Goal: Task Accomplishment & Management: Complete application form

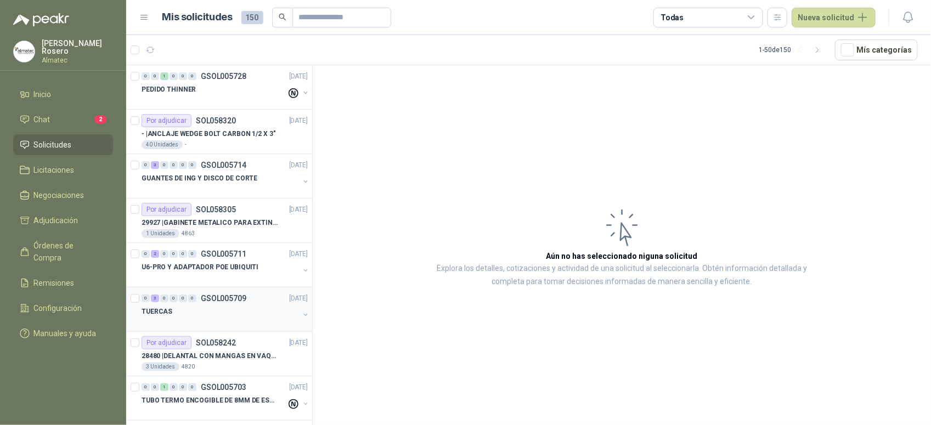
click at [239, 313] on div "TUERCAS" at bounding box center [220, 311] width 157 height 13
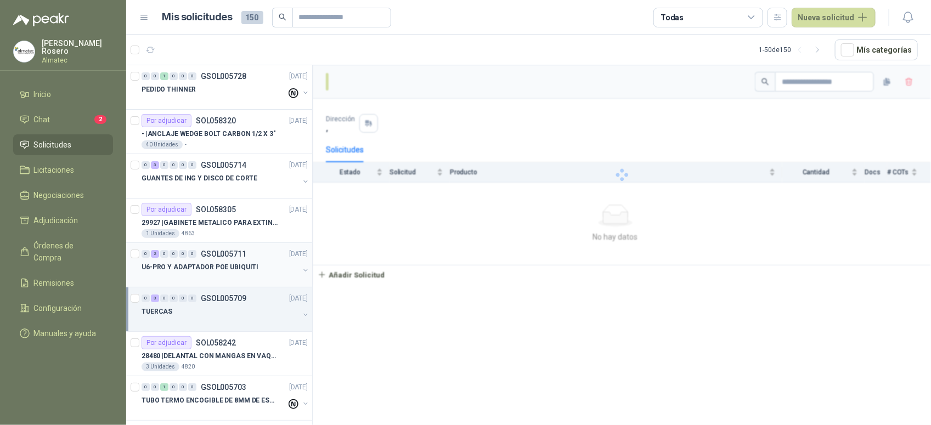
click at [237, 262] on div "U6-PRO Y ADAPTADOR POE UBIQUITI" at bounding box center [220, 267] width 157 height 13
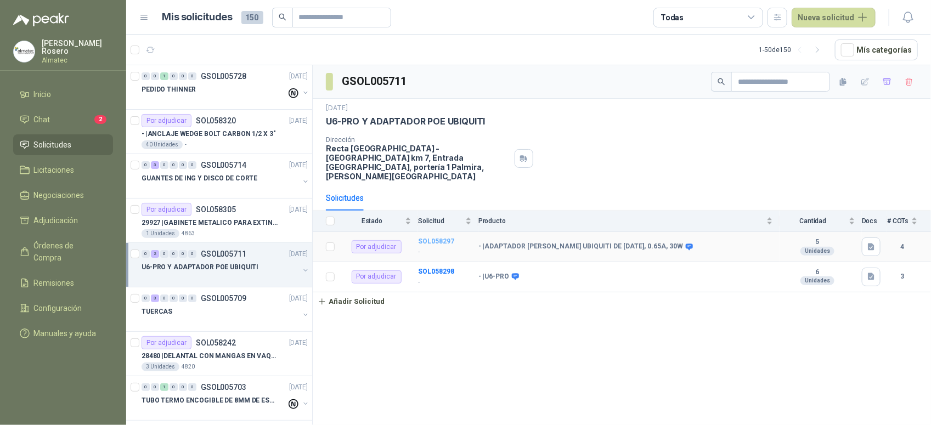
click at [451, 238] on b "SOL058297" at bounding box center [436, 242] width 36 height 8
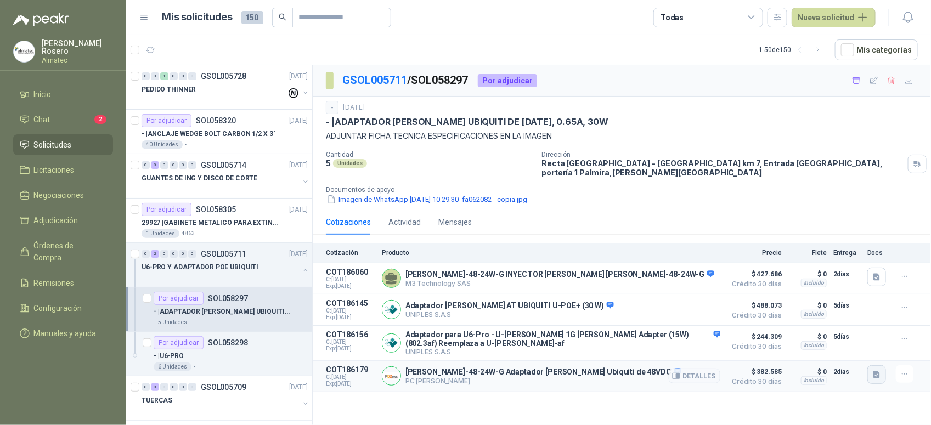
click at [882, 365] on button "button" at bounding box center [877, 374] width 19 height 19
click at [835, 341] on button "Captura de pantalla [DATE] 082247.png" at bounding box center [810, 342] width 138 height 12
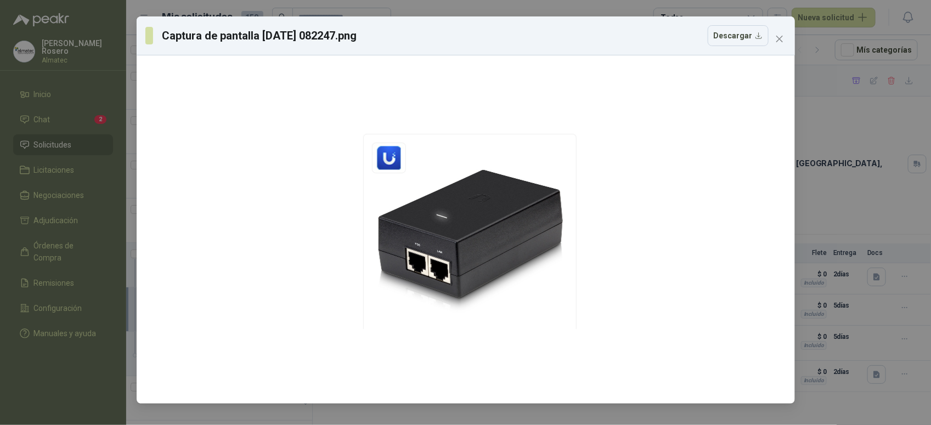
click at [835, 313] on div "Captura de pantalla [DATE] 082247.png Descargar" at bounding box center [465, 212] width 931 height 425
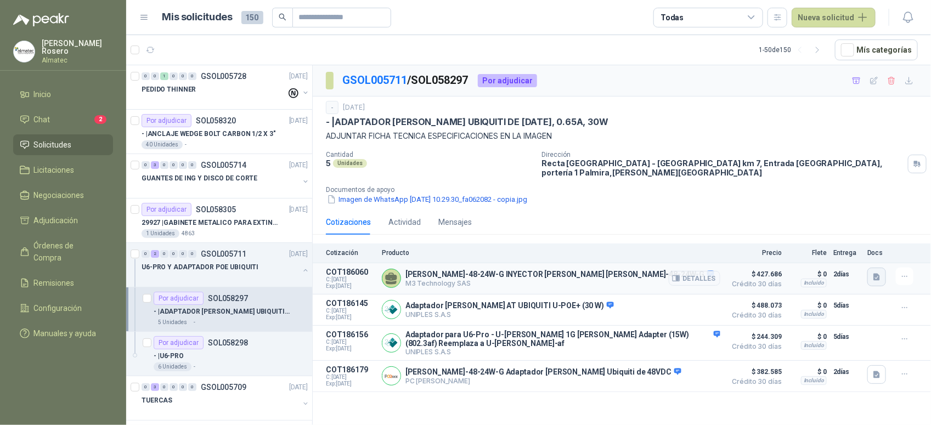
click at [871, 268] on button "button" at bounding box center [877, 277] width 19 height 19
click at [856, 247] on button "ADAPTER.pdf" at bounding box center [849, 246] width 59 height 12
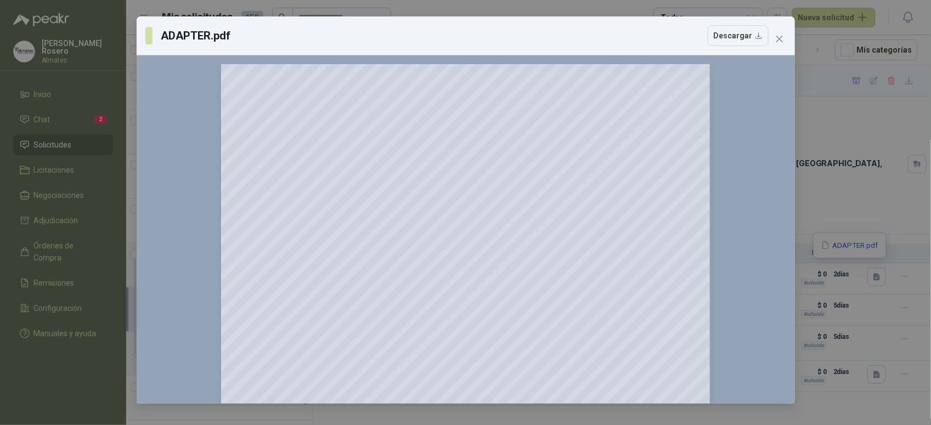
scroll to position [137, 0]
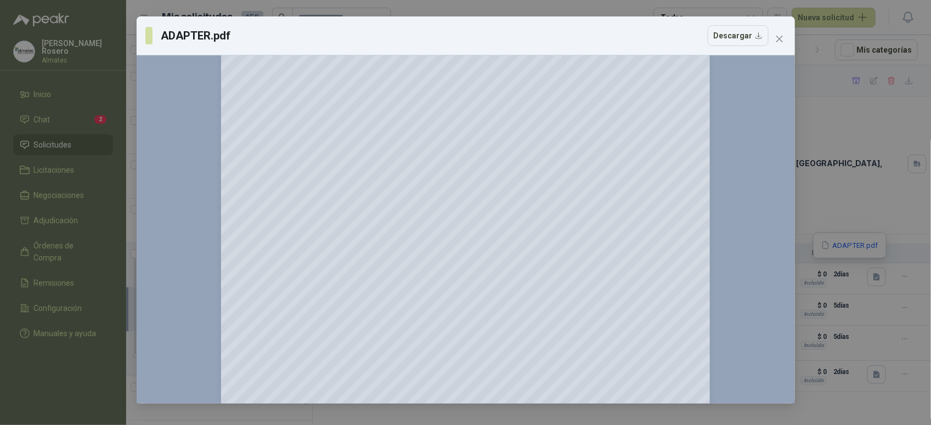
click at [852, 162] on div "ADAPTER.pdf Descargar 150 %" at bounding box center [465, 212] width 931 height 425
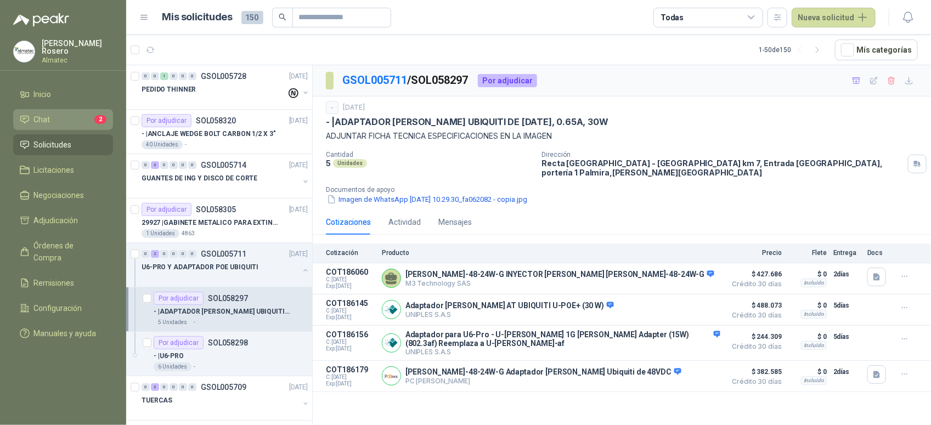
click at [69, 109] on link "Chat 2" at bounding box center [63, 119] width 100 height 21
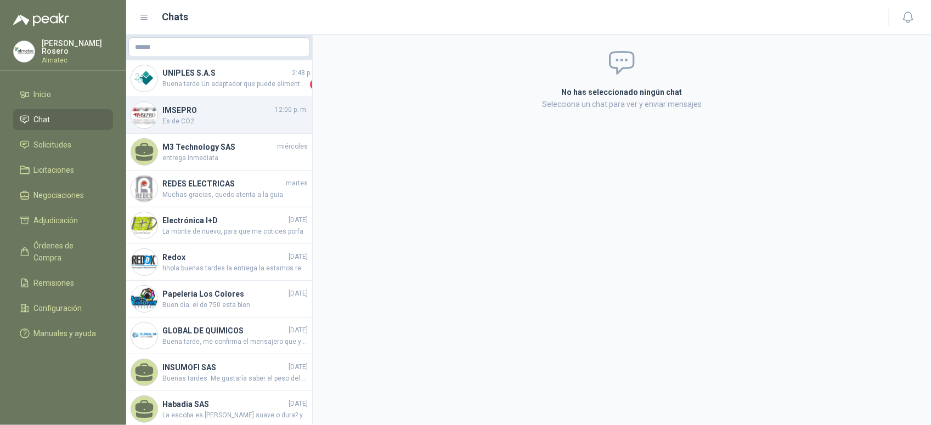
click at [251, 98] on div "IMSEPRO 12:00 p. m. Es de CO2" at bounding box center [219, 115] width 186 height 37
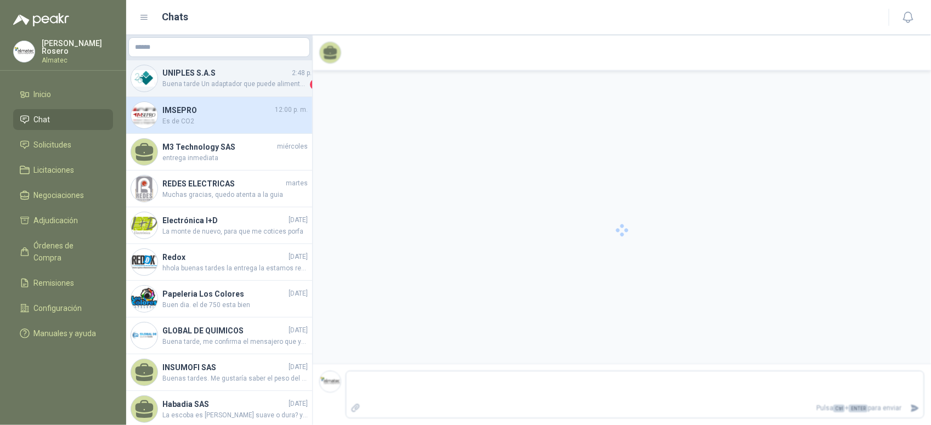
click at [238, 73] on h4 "UNIPLES S.A.S" at bounding box center [225, 73] width 127 height 12
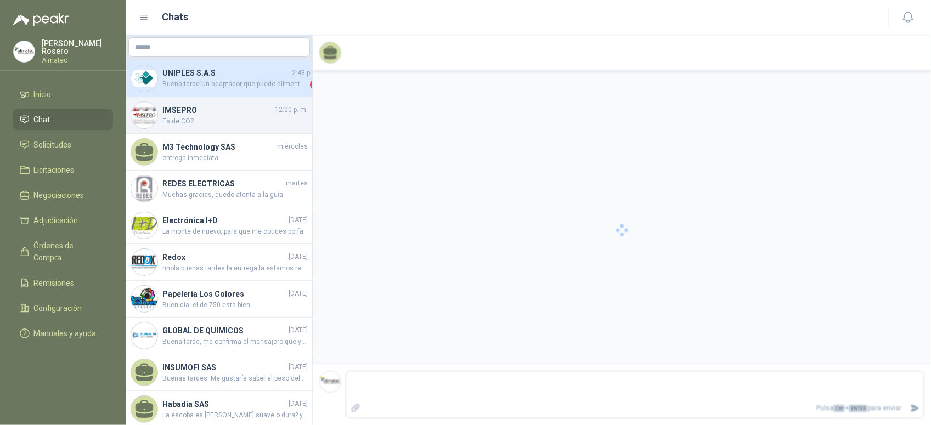
scroll to position [50, 0]
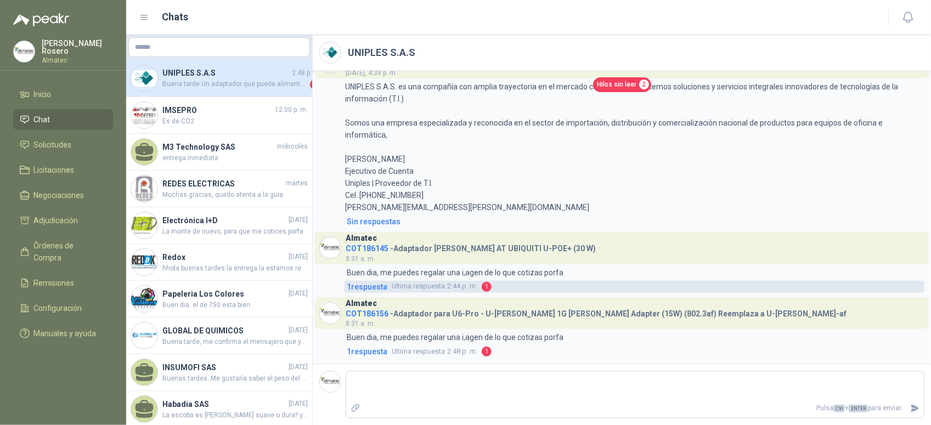
click at [355, 283] on span "1 respuesta" at bounding box center [367, 287] width 41 height 12
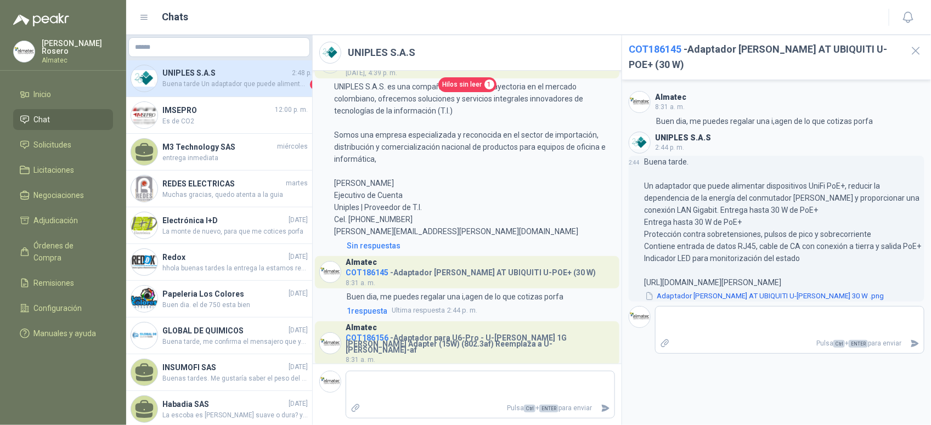
click at [728, 291] on button "Adaptador [PERSON_NAME] AT UBIQUITI U-[PERSON_NAME] 30 W .png" at bounding box center [764, 297] width 241 height 12
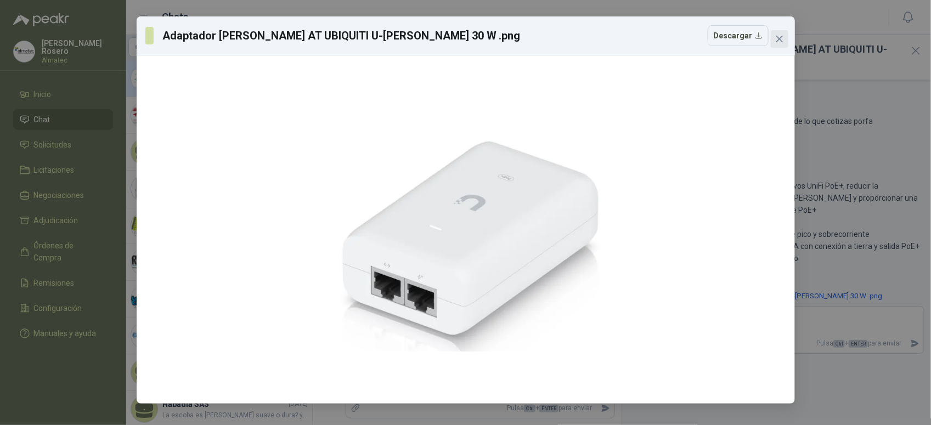
click at [784, 37] on span "Close" at bounding box center [780, 39] width 18 height 9
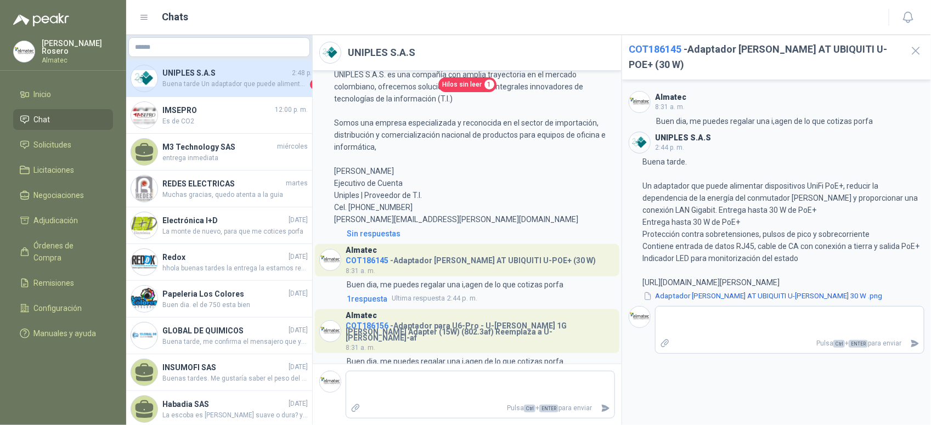
scroll to position [81, 0]
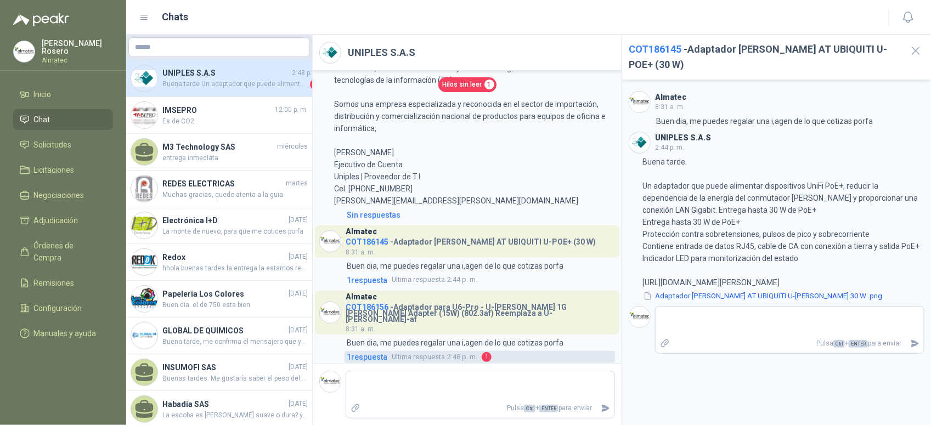
click at [375, 352] on span "1 respuesta" at bounding box center [367, 357] width 41 height 12
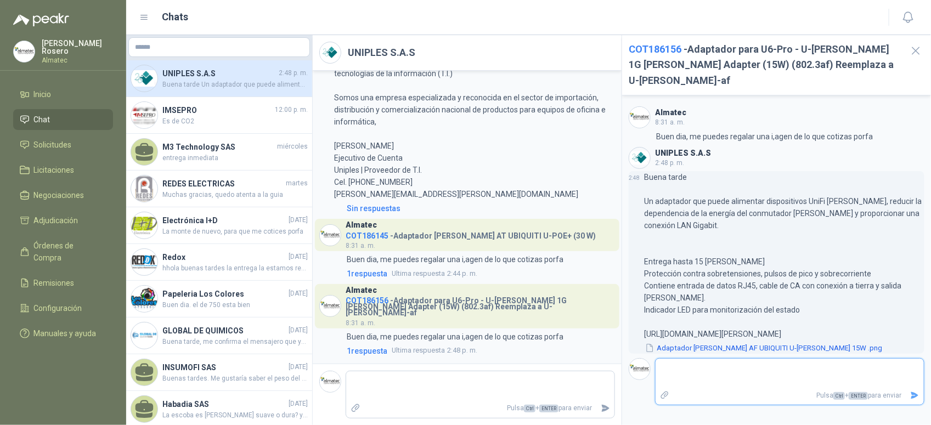
scroll to position [61, 0]
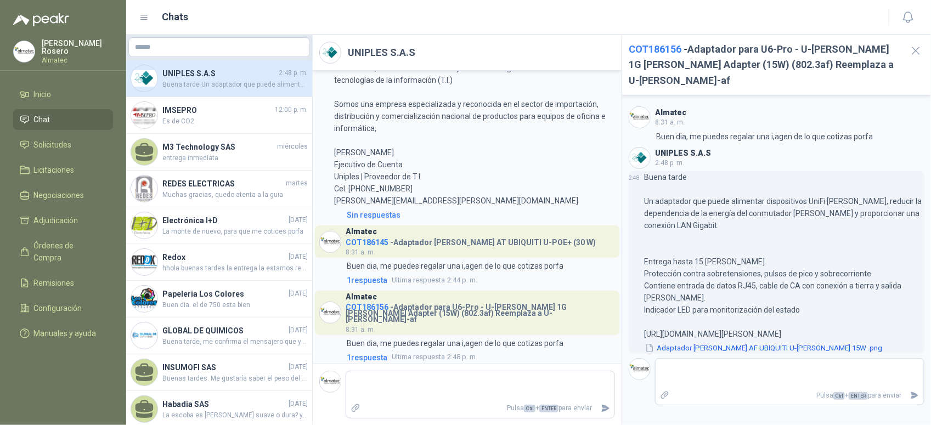
click at [746, 342] on button "Adaptador [PERSON_NAME] AF UBIQUITI U-[PERSON_NAME] 15W .png" at bounding box center [763, 348] width 239 height 12
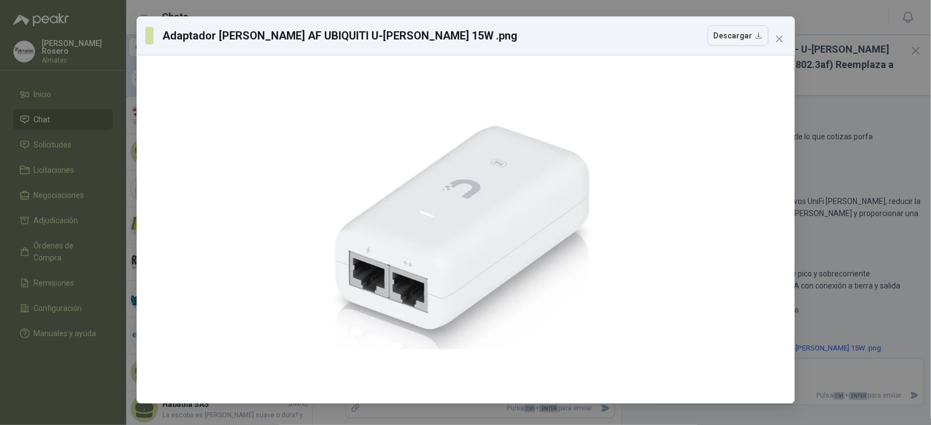
click at [779, 40] on icon "close" at bounding box center [779, 39] width 7 height 7
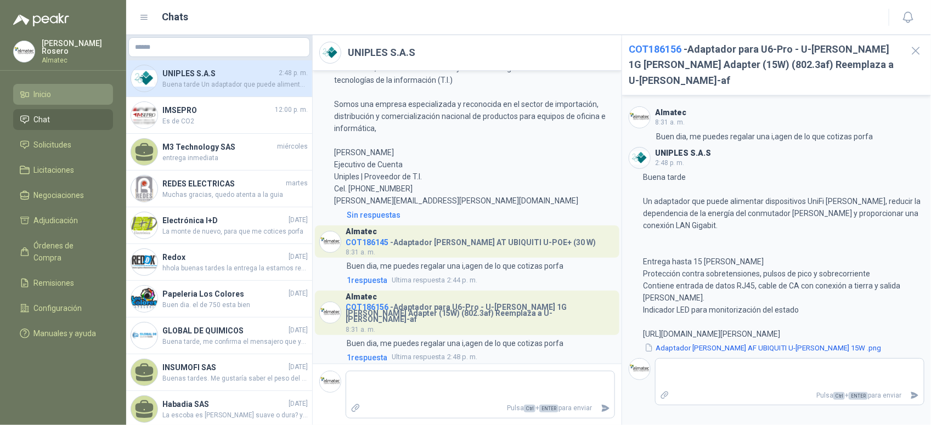
click at [72, 96] on li "Inicio" at bounding box center [63, 94] width 87 height 12
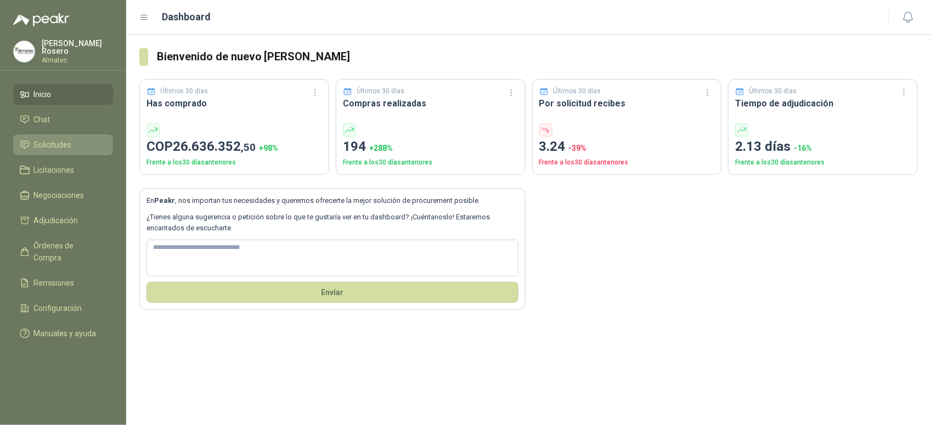
click at [67, 134] on link "Solicitudes" at bounding box center [63, 144] width 100 height 21
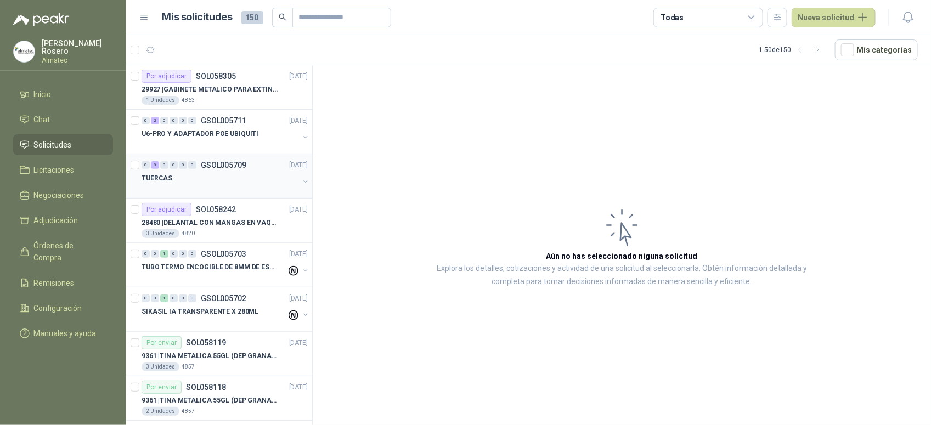
scroll to position [137, 0]
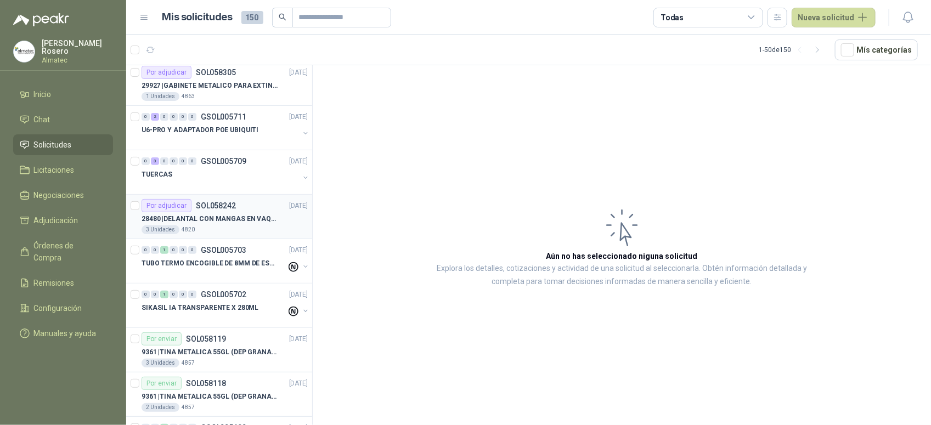
click at [219, 228] on div "3 Unidades 4820" at bounding box center [225, 230] width 166 height 9
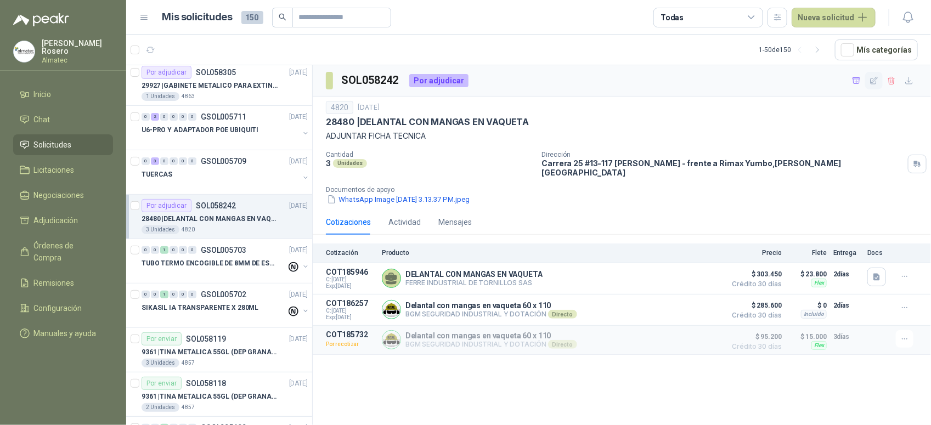
click at [873, 82] on icon "button" at bounding box center [874, 80] width 9 height 9
type input "**********"
type textarea "**********"
type input "*"
type input "****"
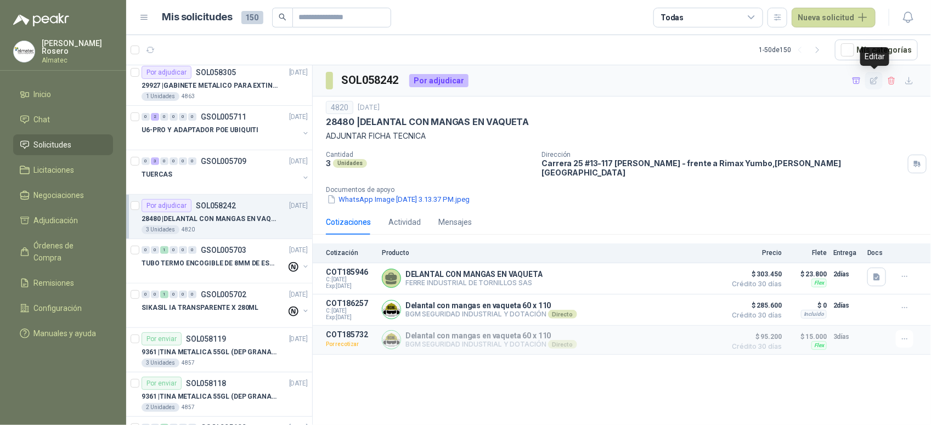
type input "*****"
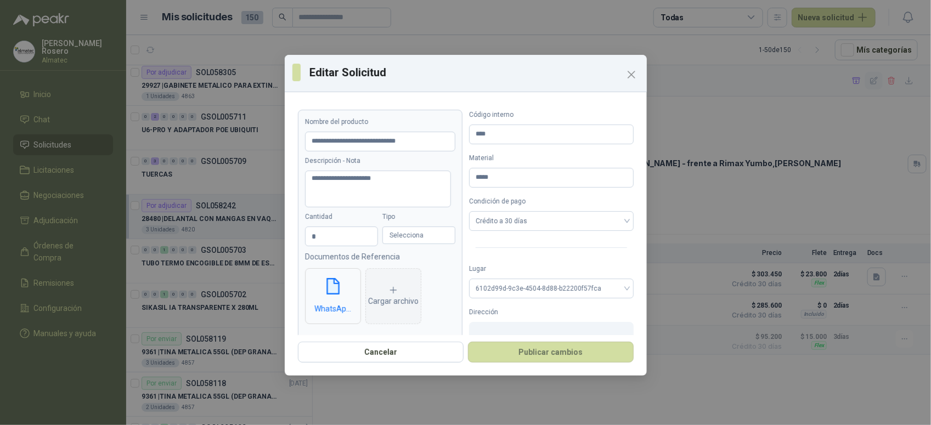
type input "**********"
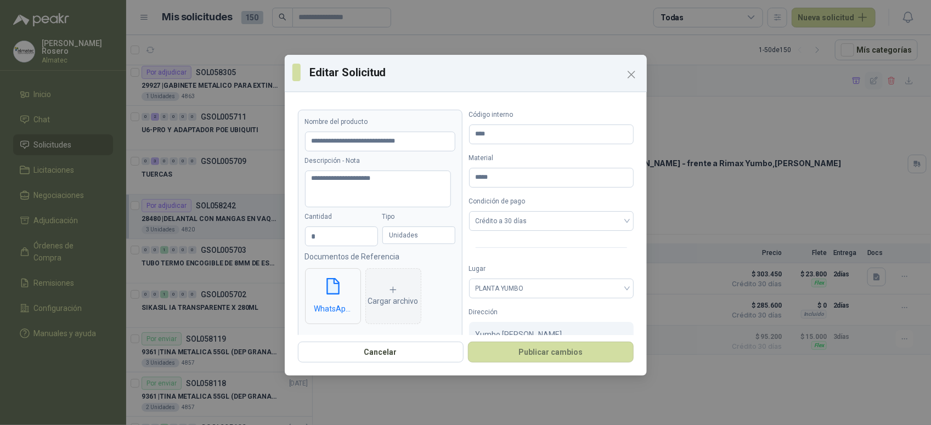
click at [873, 82] on div "**********" at bounding box center [465, 212] width 931 height 425
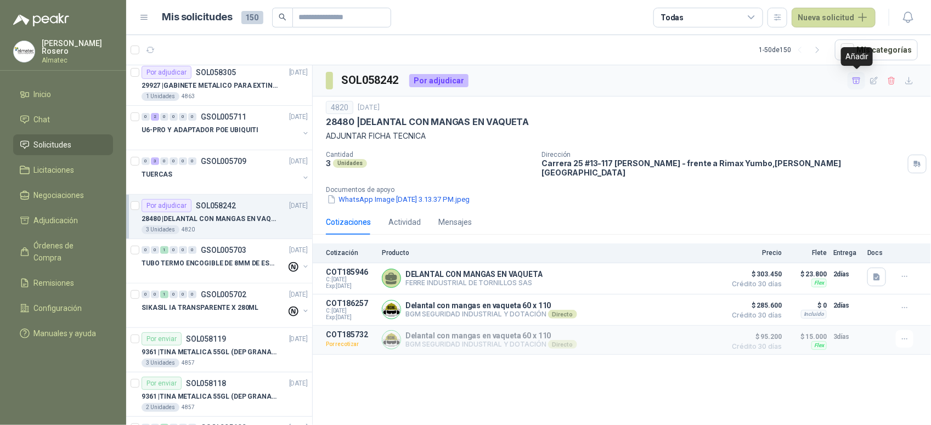
click at [860, 83] on icon "button" at bounding box center [856, 80] width 9 height 9
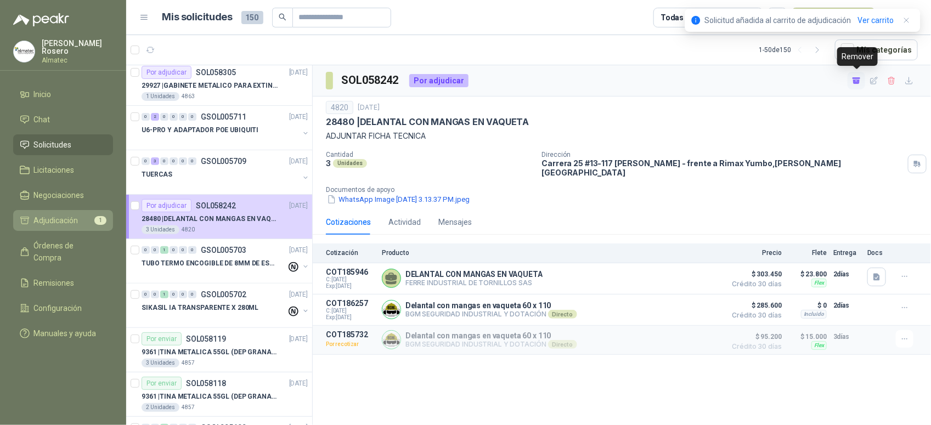
click at [66, 226] on link "Adjudicación 1" at bounding box center [63, 220] width 100 height 21
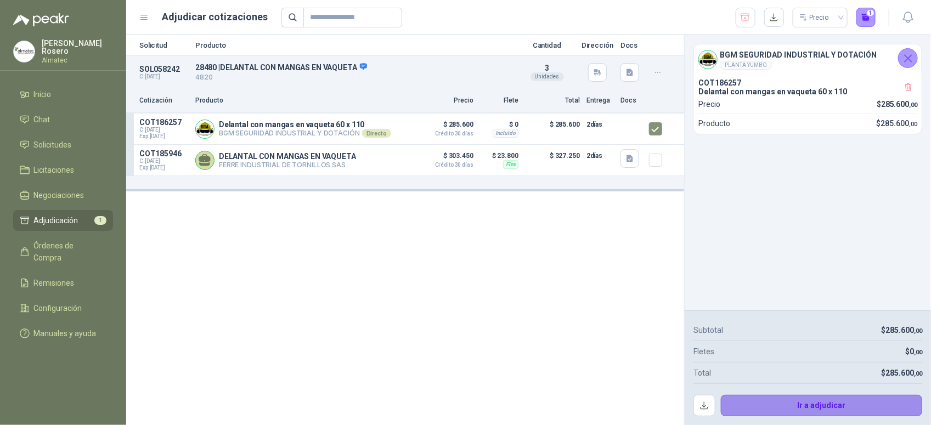
click at [768, 402] on button "Ir a adjudicar" at bounding box center [822, 406] width 202 height 22
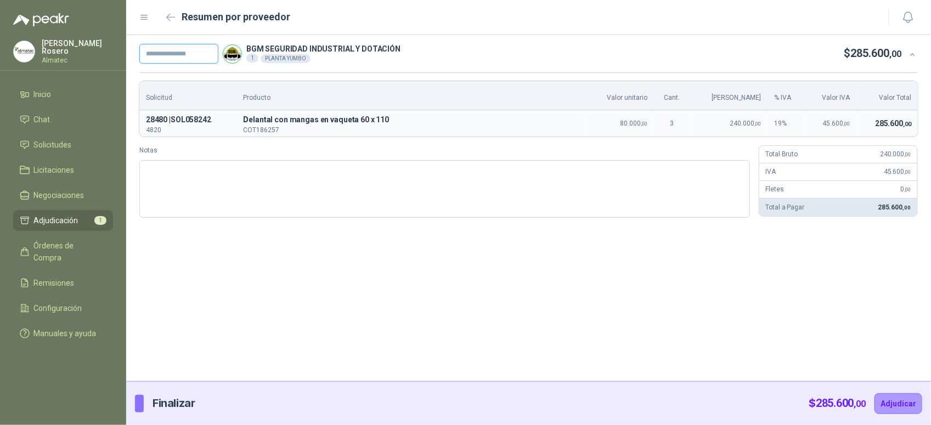
click at [177, 58] on input "text" at bounding box center [178, 54] width 79 height 20
paste input "*****"
type input "*******"
click at [905, 398] on button "Adjudicar" at bounding box center [899, 403] width 48 height 21
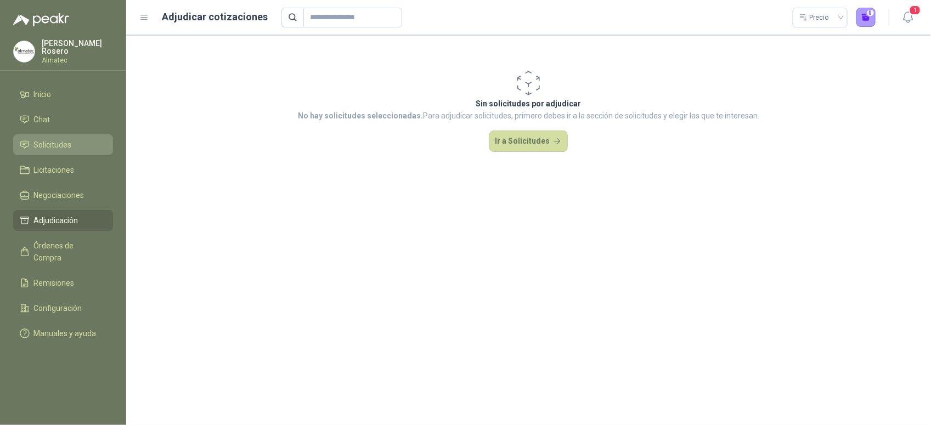
click at [55, 139] on span "Solicitudes" at bounding box center [53, 145] width 38 height 12
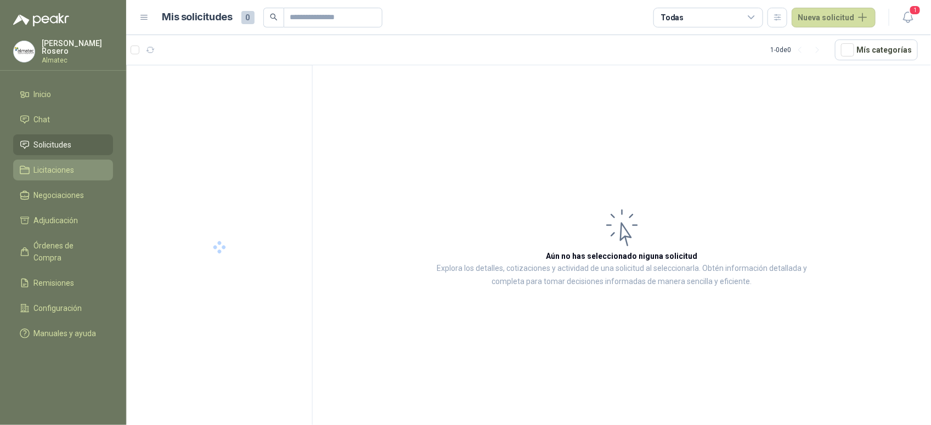
click at [65, 165] on span "Licitaciones" at bounding box center [54, 170] width 41 height 12
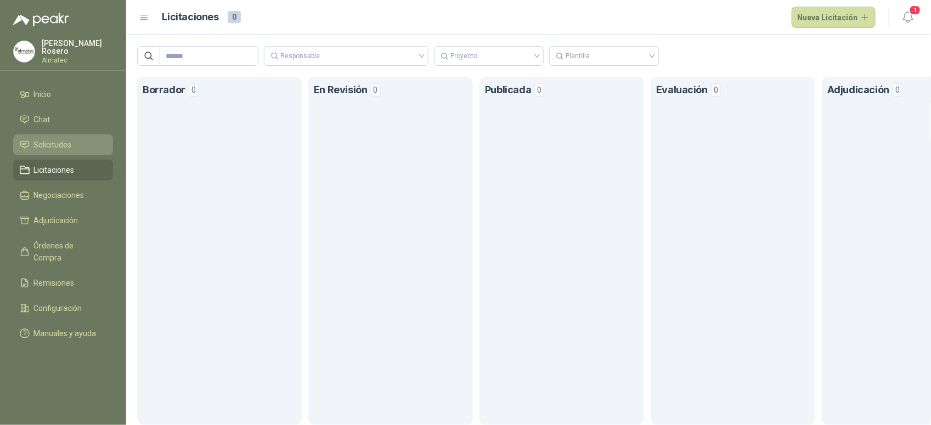
click at [88, 140] on li "Solicitudes" at bounding box center [63, 145] width 87 height 12
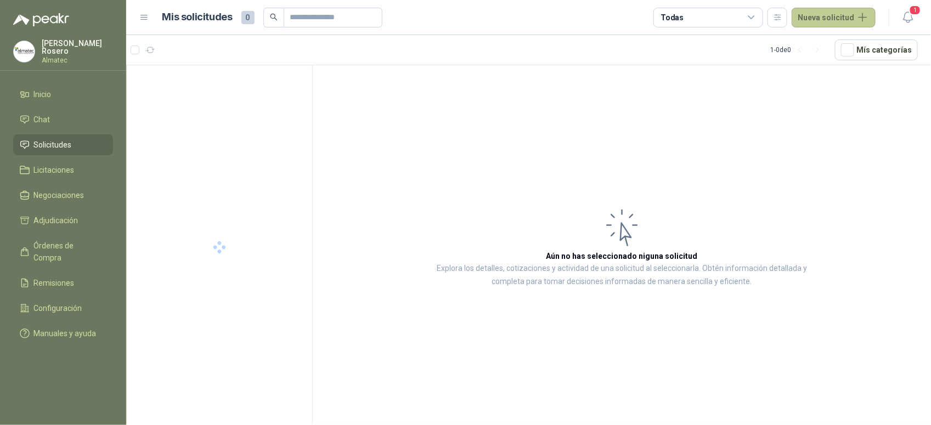
click at [840, 20] on button "Nueva solicitud" at bounding box center [834, 18] width 84 height 20
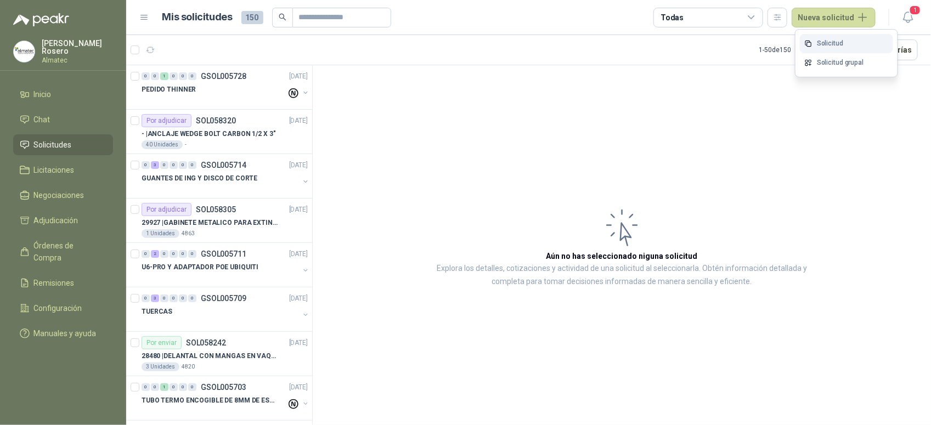
click at [827, 44] on link "Solicitud" at bounding box center [846, 43] width 93 height 19
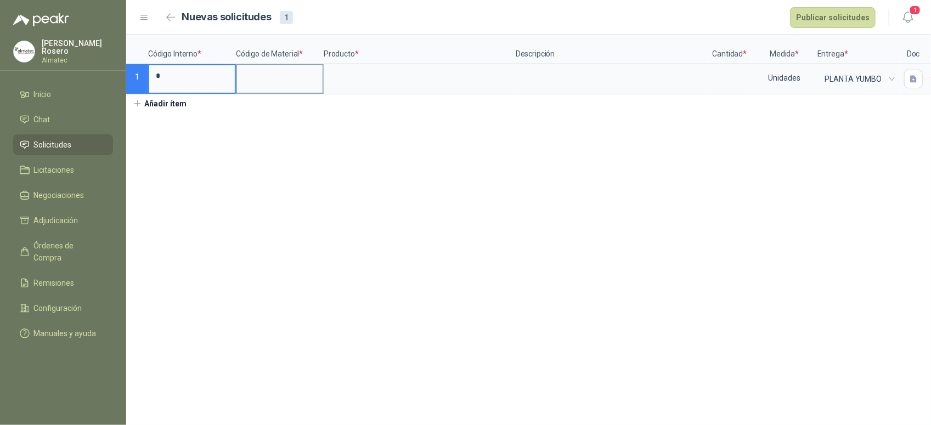
type input "*"
click at [270, 82] on input at bounding box center [280, 75] width 86 height 21
type input "*"
click at [347, 85] on input at bounding box center [420, 75] width 190 height 21
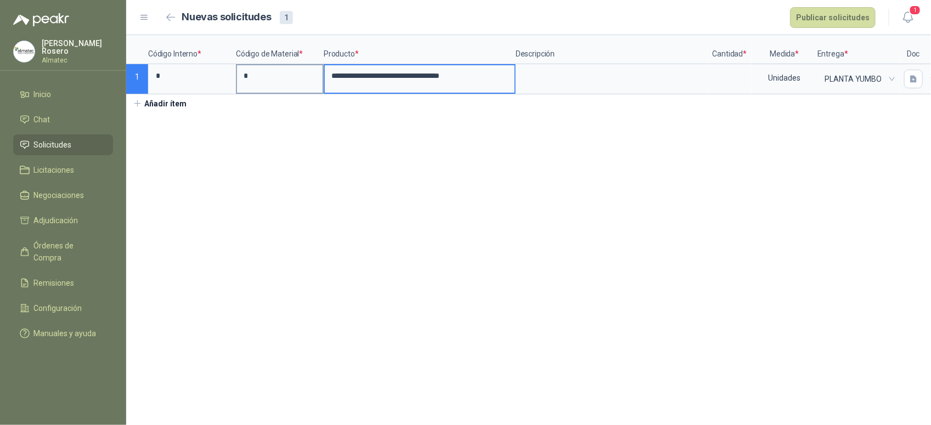
drag, startPoint x: 333, startPoint y: 77, endPoint x: 313, endPoint y: 76, distance: 19.8
click at [313, 76] on div "**********" at bounding box center [528, 64] width 805 height 59
type input "**********"
drag, startPoint x: 466, startPoint y: 76, endPoint x: 445, endPoint y: 75, distance: 21.4
click at [445, 75] on input "**********" at bounding box center [420, 75] width 190 height 21
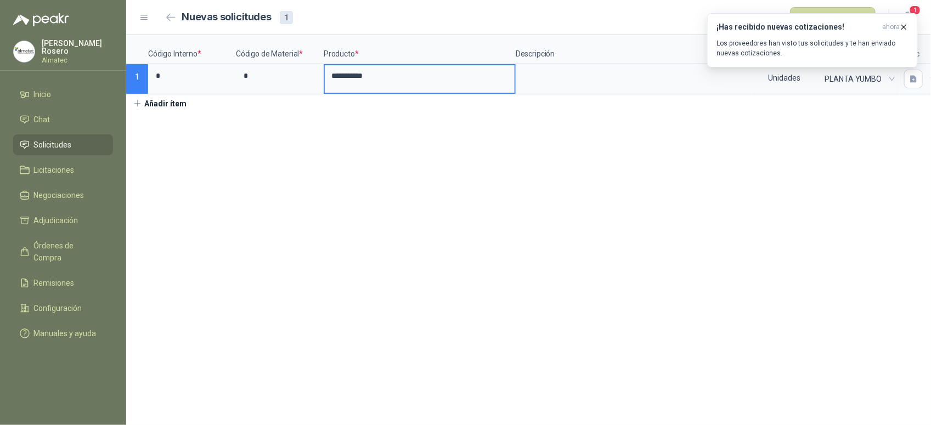
drag, startPoint x: 441, startPoint y: 72, endPoint x: 294, endPoint y: 60, distance: 147.6
click at [294, 60] on div "**********" at bounding box center [528, 64] width 805 height 59
click at [729, 80] on input at bounding box center [730, 75] width 42 height 21
type input "**"
drag, startPoint x: 328, startPoint y: 75, endPoint x: 311, endPoint y: 73, distance: 17.6
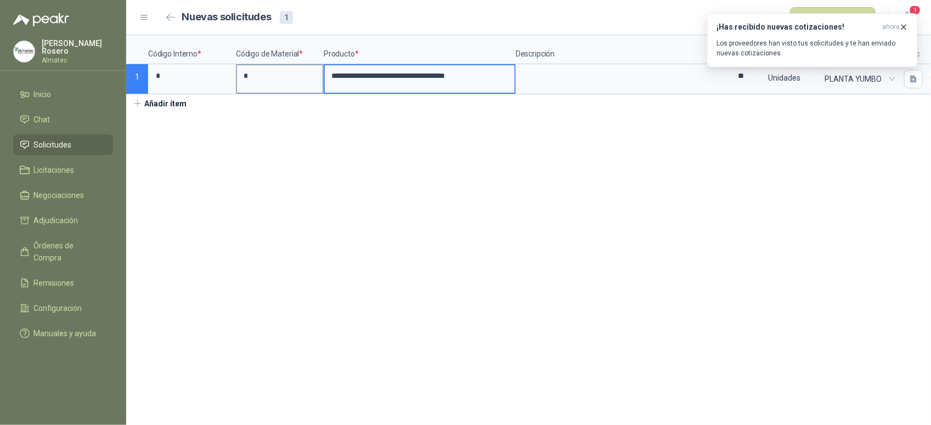
click at [309, 76] on div "**********" at bounding box center [528, 64] width 805 height 59
type input "**********"
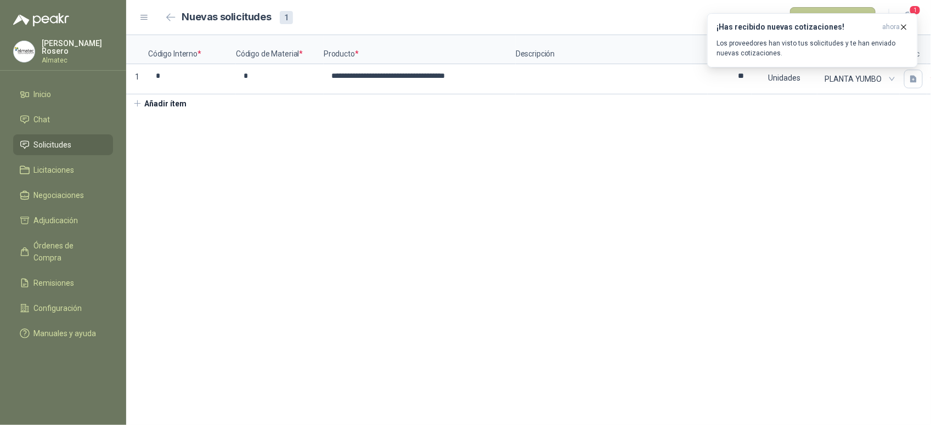
click at [854, 8] on button "Publicar solicitudes" at bounding box center [833, 17] width 86 height 21
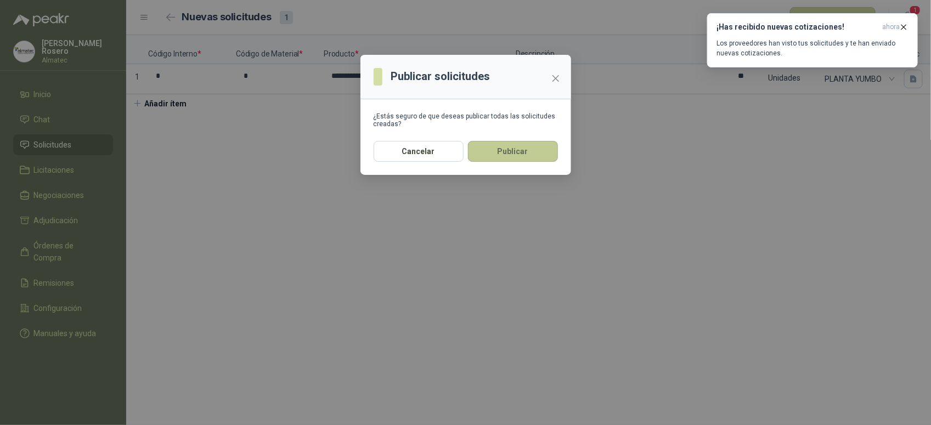
click at [492, 148] on button "Publicar" at bounding box center [513, 151] width 90 height 21
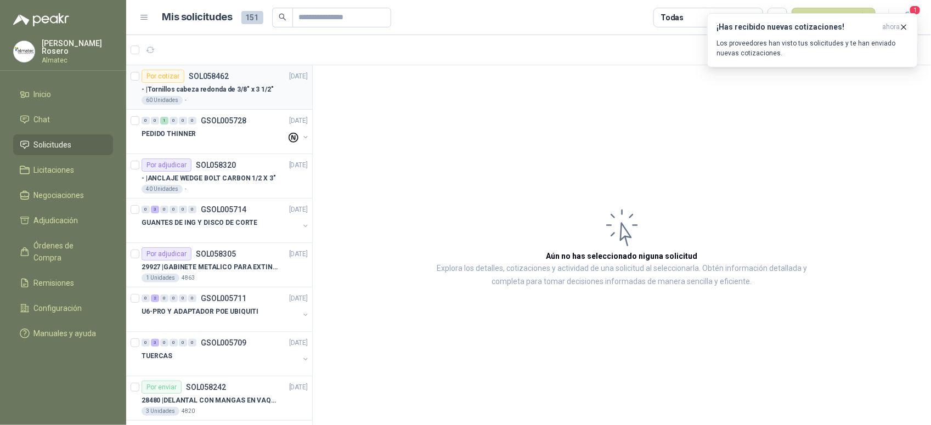
drag, startPoint x: 245, startPoint y: 89, endPoint x: 260, endPoint y: 89, distance: 14.3
click at [245, 89] on p "- | [PERSON_NAME] cabeza redonda de 3/8" x 3 1/2"" at bounding box center [208, 90] width 132 height 10
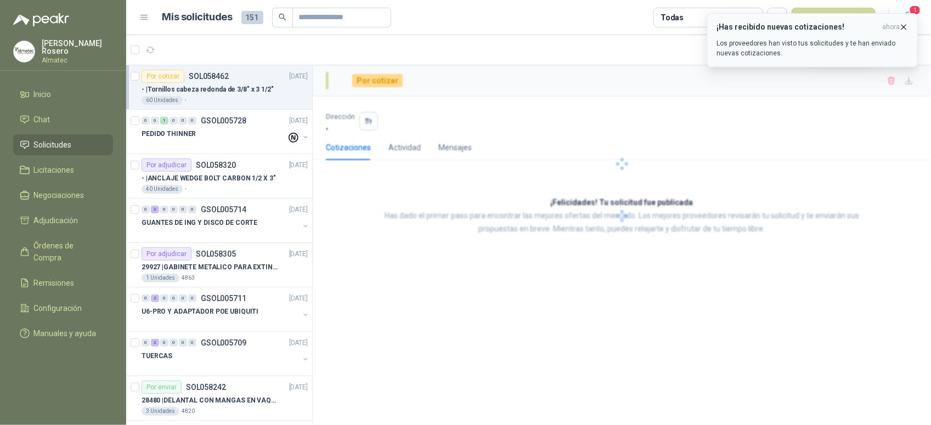
click at [900, 28] on icon "button" at bounding box center [903, 26] width 9 height 9
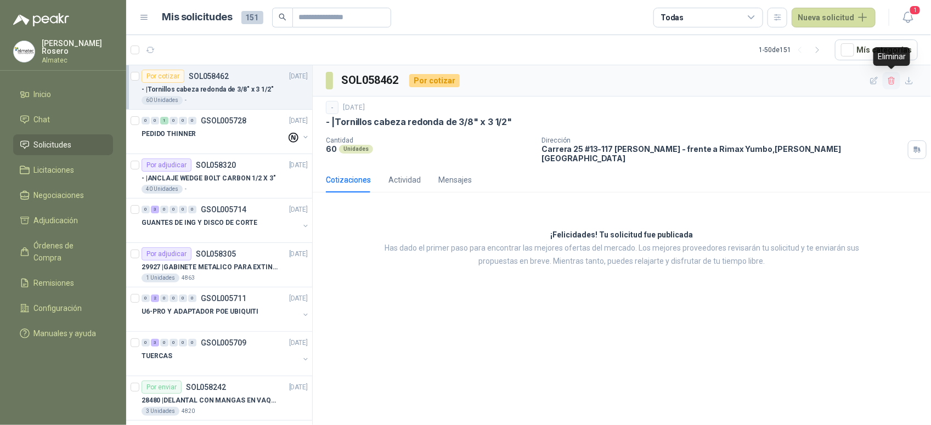
click at [889, 81] on icon "button" at bounding box center [891, 81] width 6 height 8
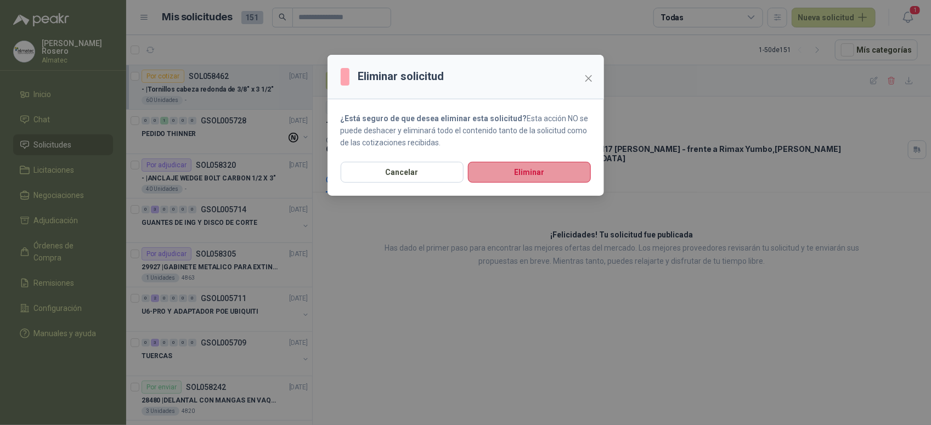
click at [508, 177] on button "Eliminar" at bounding box center [529, 172] width 123 height 21
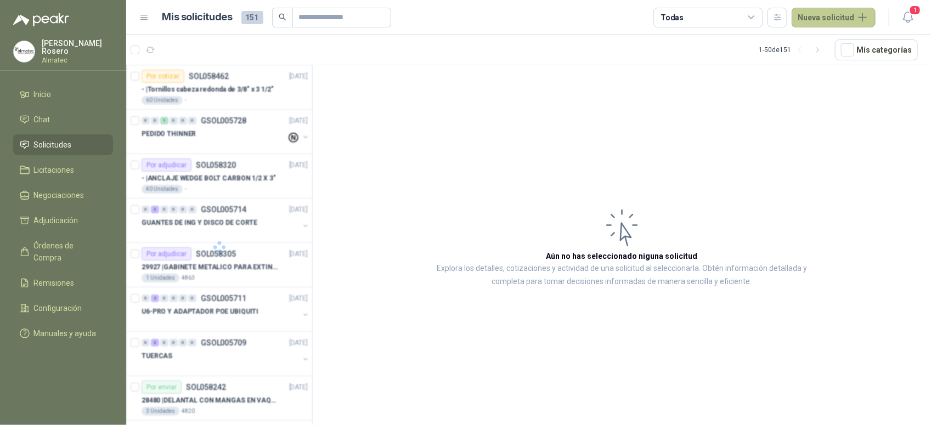
click at [846, 11] on button "Nueva solicitud" at bounding box center [834, 18] width 84 height 20
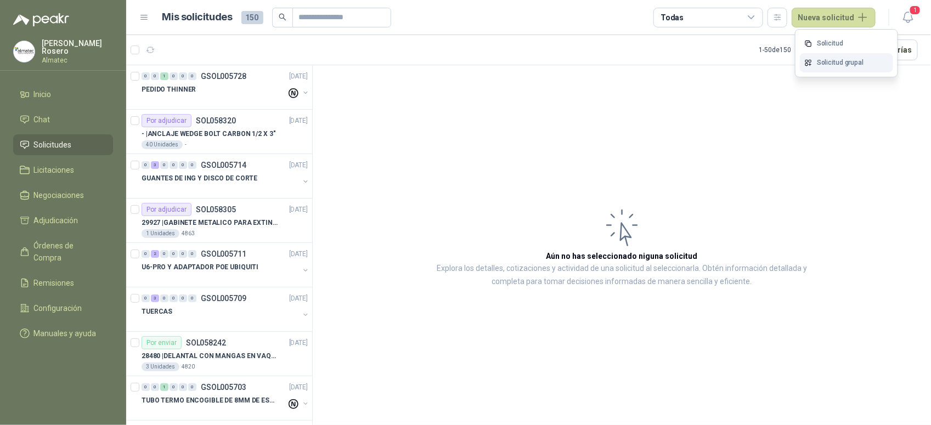
click at [845, 61] on link "Solicitud grupal" at bounding box center [846, 62] width 93 height 19
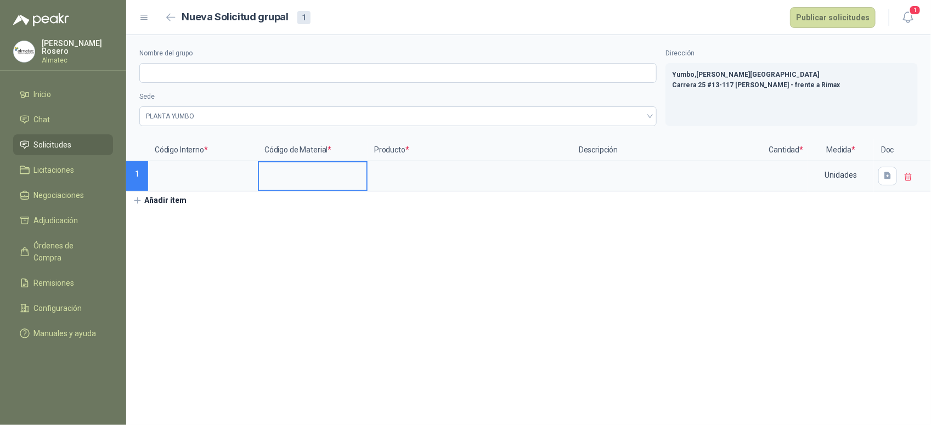
click at [357, 177] on input at bounding box center [313, 172] width 108 height 21
click at [424, 170] on input at bounding box center [470, 172] width 202 height 21
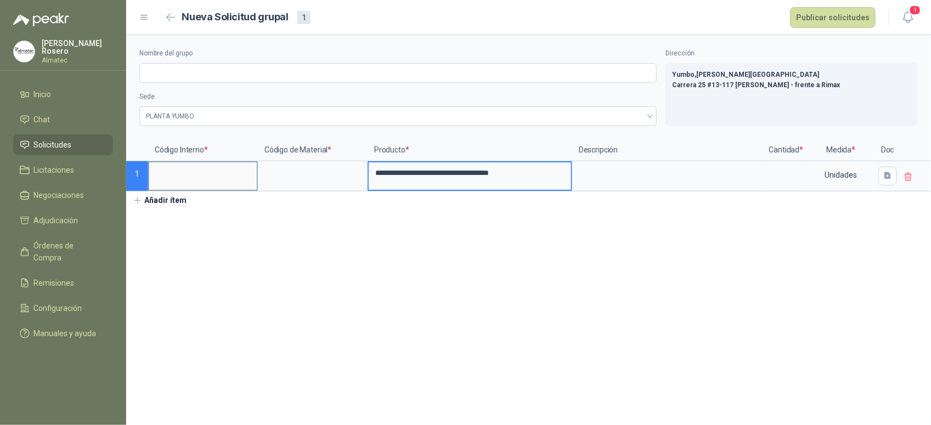
click at [218, 176] on input at bounding box center [203, 172] width 108 height 21
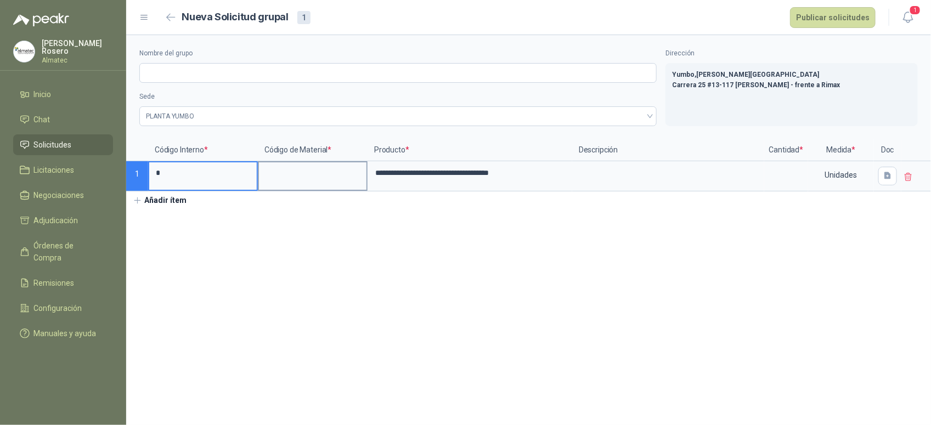
type input "*"
click at [294, 168] on input at bounding box center [313, 172] width 108 height 21
type input "*"
click at [783, 179] on input at bounding box center [786, 172] width 42 height 21
type input "**"
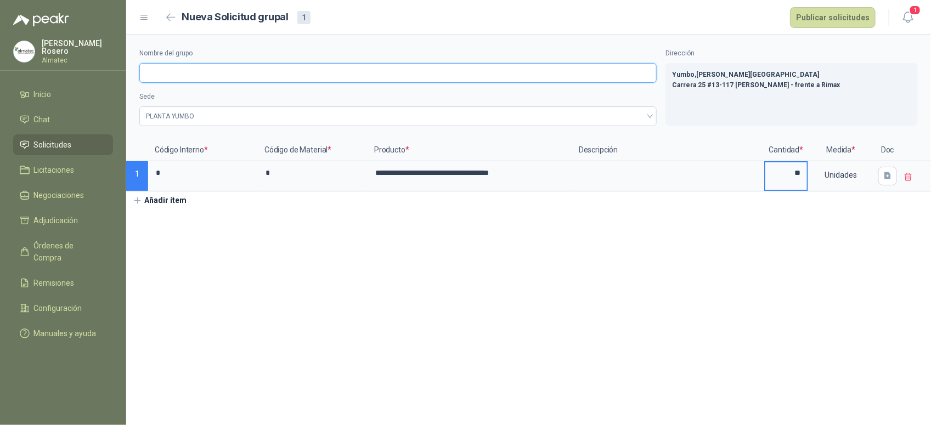
click at [245, 72] on input "Nombre del grupo" at bounding box center [397, 73] width 517 height 20
type input "**********"
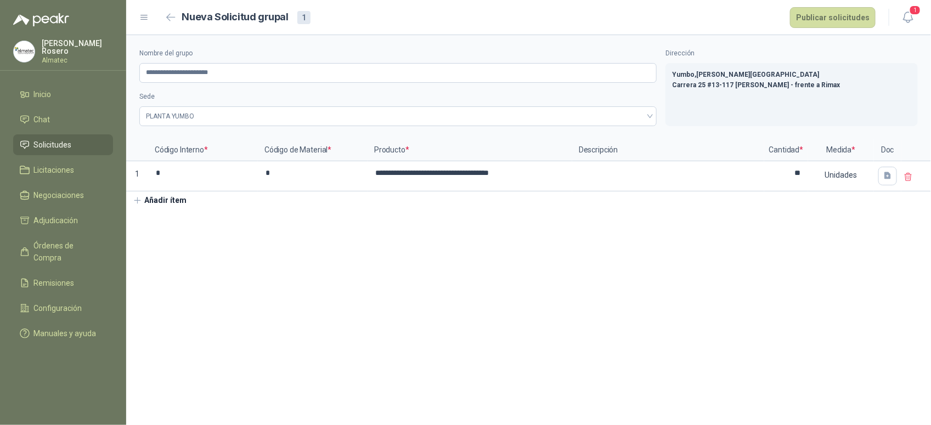
click at [155, 201] on button "Añadir ítem" at bounding box center [159, 201] width 67 height 19
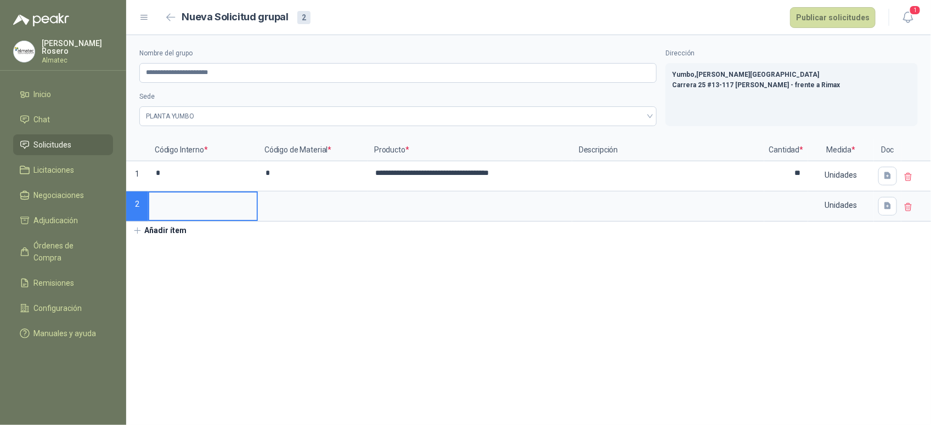
click at [177, 203] on input at bounding box center [203, 203] width 108 height 21
type input "*"
drag, startPoint x: 294, startPoint y: 206, endPoint x: 350, endPoint y: 198, distance: 56.0
click at [294, 206] on input at bounding box center [313, 203] width 108 height 21
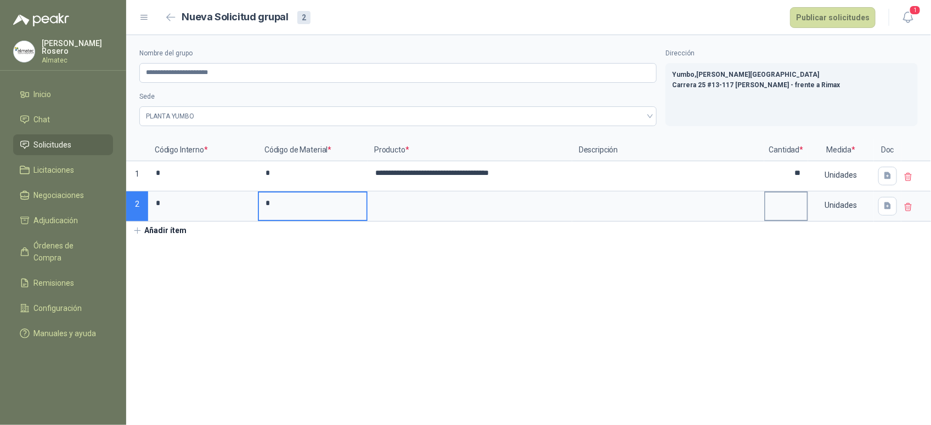
type input "*"
click at [796, 207] on input at bounding box center [786, 203] width 42 height 21
type input "**"
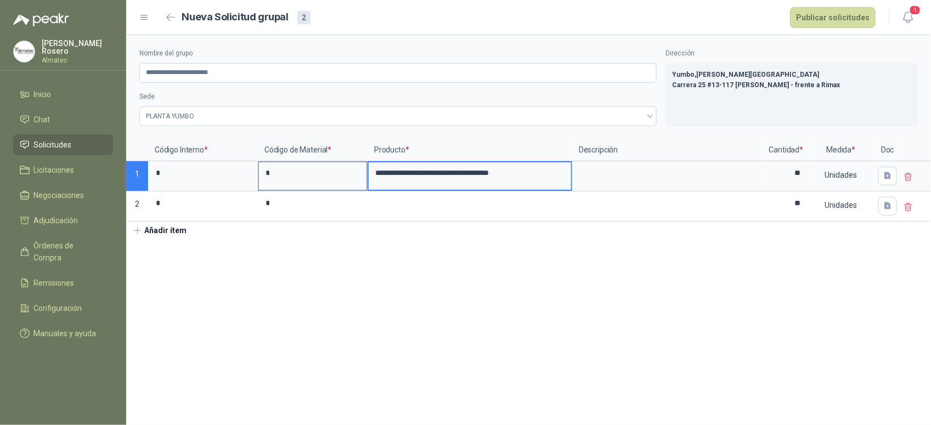
drag, startPoint x: 374, startPoint y: 179, endPoint x: 352, endPoint y: 173, distance: 22.1
click at [352, 173] on div "**********" at bounding box center [528, 180] width 805 height 82
type input "**********"
click at [412, 210] on input at bounding box center [470, 203] width 202 height 21
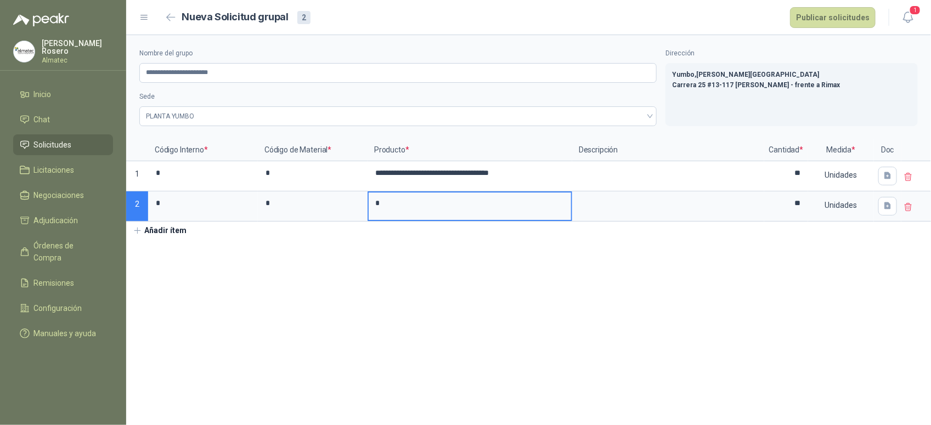
type input "*"
click at [371, 200] on input "**********" at bounding box center [470, 203] width 202 height 21
type input "**********"
click at [852, 14] on button "Publicar solicitudes" at bounding box center [833, 17] width 86 height 21
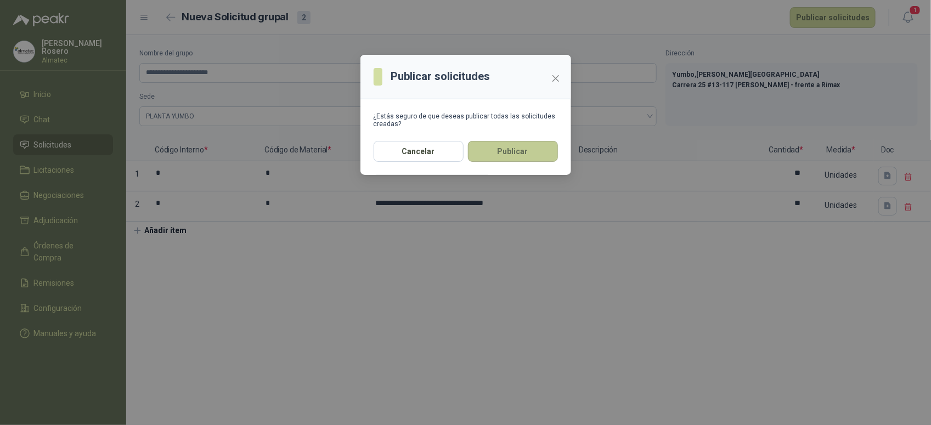
click at [499, 151] on button "Publicar" at bounding box center [513, 151] width 90 height 21
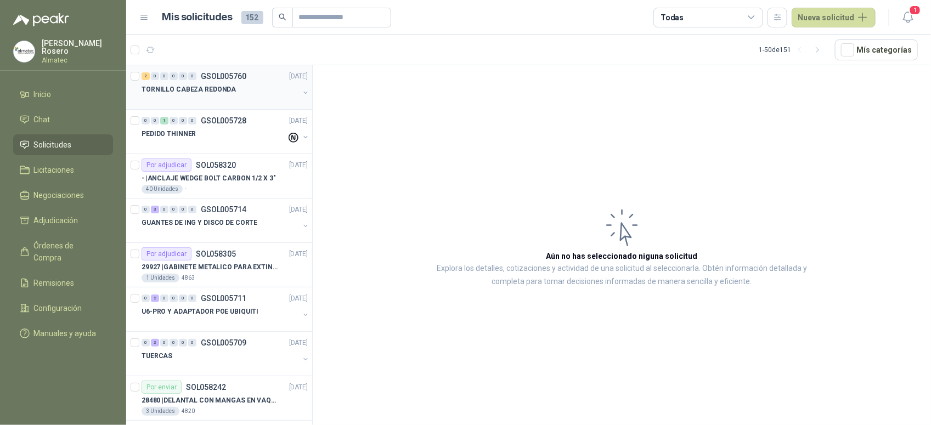
click at [233, 70] on div "2 0 0 0 0 0 GSOL005760 [DATE]" at bounding box center [226, 76] width 168 height 13
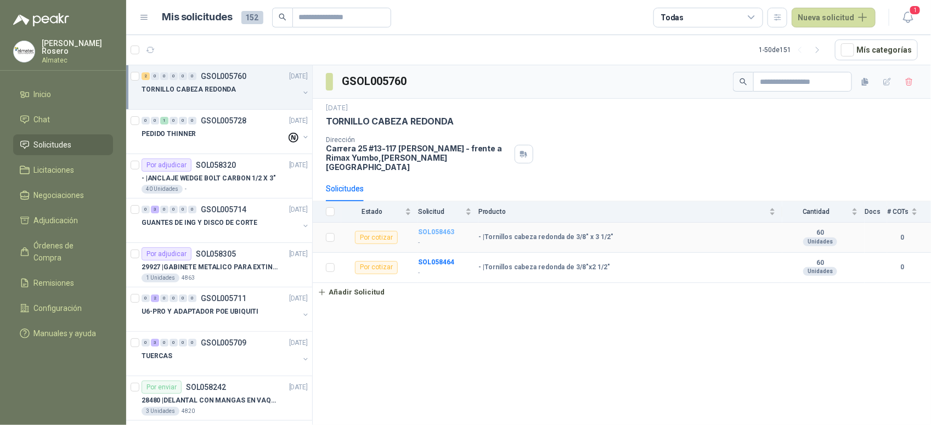
click at [431, 228] on b "SOL058463" at bounding box center [436, 232] width 36 height 8
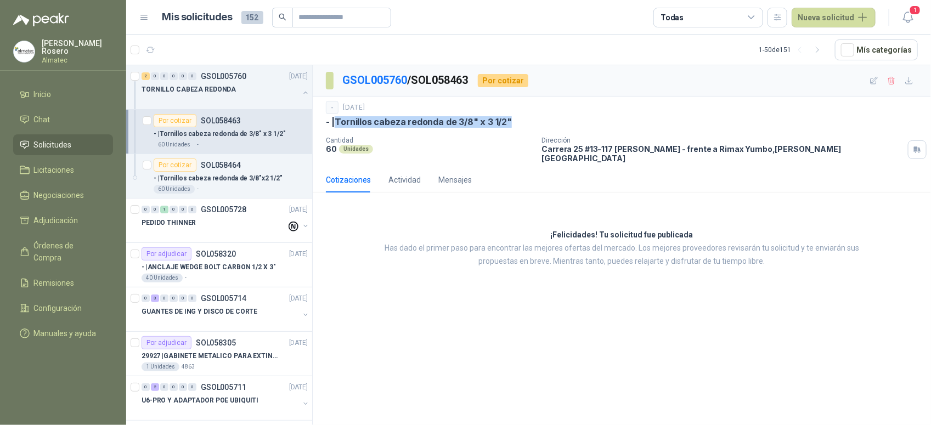
drag, startPoint x: 513, startPoint y: 122, endPoint x: 339, endPoint y: 129, distance: 174.1
click at [339, 129] on div "- [DATE] - | Tornillos cabeza redonda de 3/8" x 3 1/2" Cantidad 60 Unidades Dir…" at bounding box center [622, 132] width 592 height 62
copy p "Tornillos cabeza redonda de 3/8" x 3 1/2""
click at [279, 86] on div "TORNILLO CABEZA REDONDA" at bounding box center [220, 89] width 157 height 13
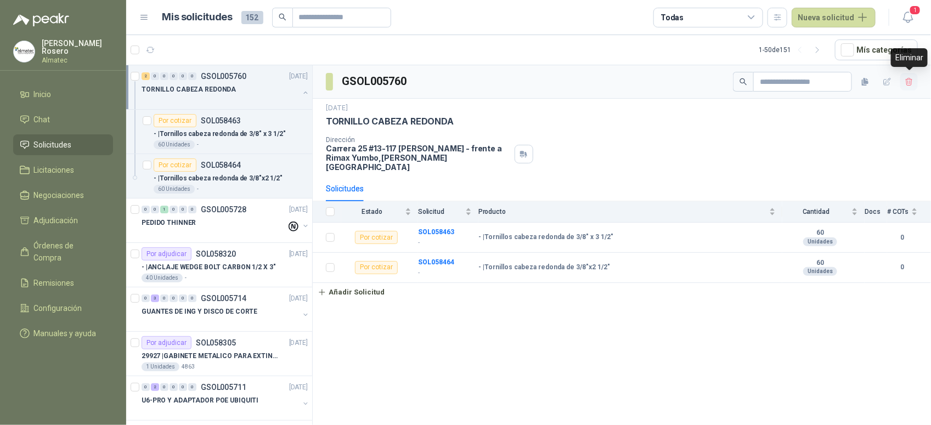
click at [913, 84] on icon "button" at bounding box center [909, 81] width 9 height 9
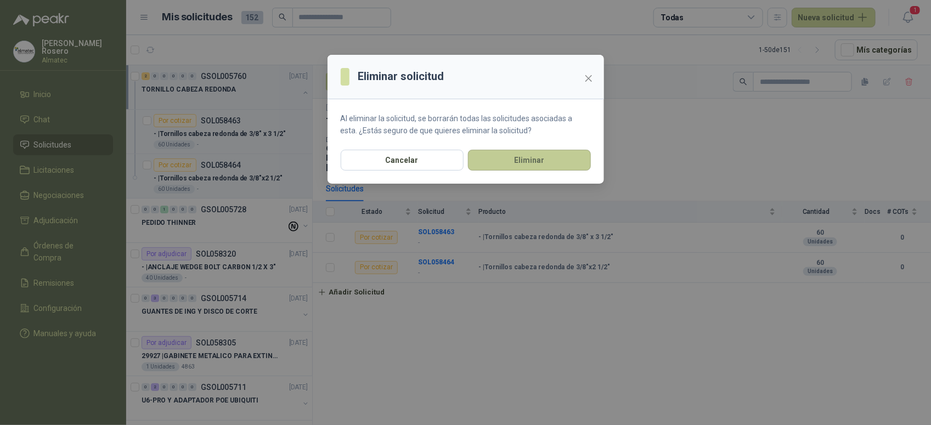
click at [538, 161] on button "Eliminar" at bounding box center [529, 160] width 123 height 21
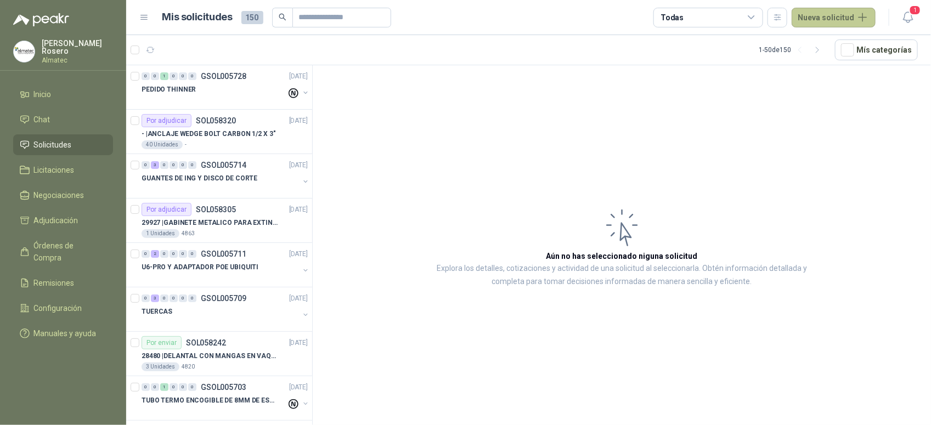
click at [856, 8] on button "Nueva solicitud" at bounding box center [834, 18] width 84 height 20
click at [835, 46] on link "Solicitud" at bounding box center [846, 43] width 93 height 19
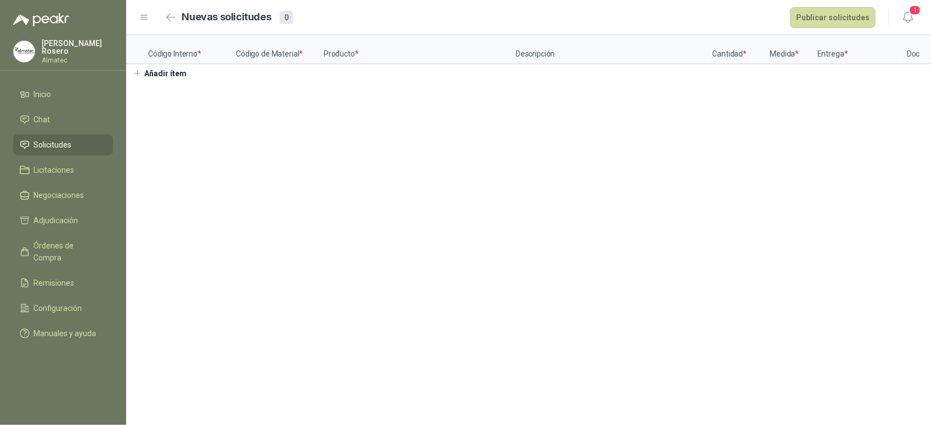
click at [198, 80] on div "Código Interno * Código de Material * Producto * Descripción Cantidad * Medida …" at bounding box center [528, 58] width 805 height 47
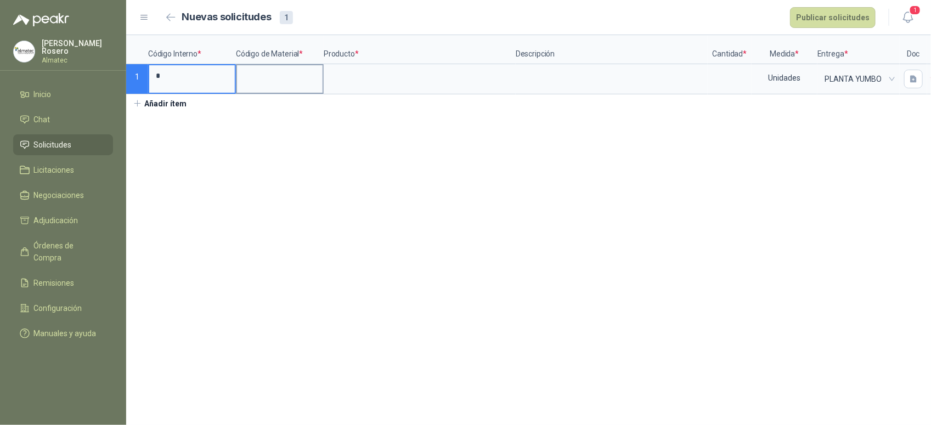
type input "*"
click at [291, 80] on input at bounding box center [280, 75] width 86 height 21
type input "*"
click at [386, 87] on input at bounding box center [420, 75] width 190 height 21
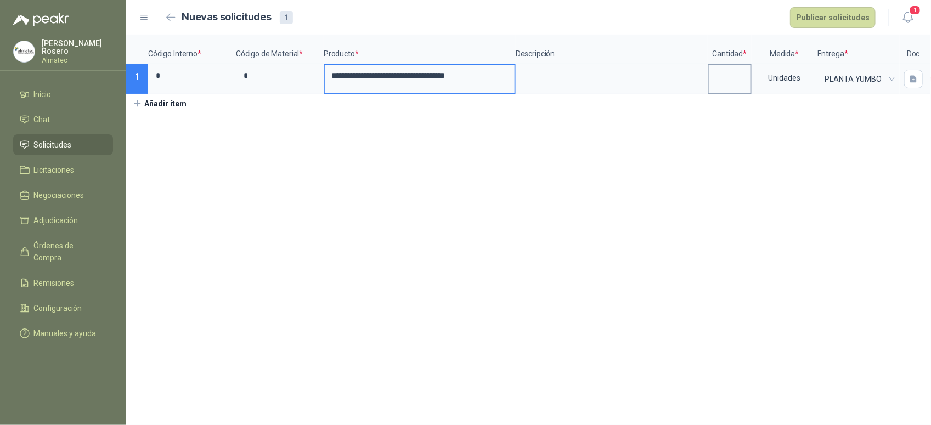
click at [736, 81] on input at bounding box center [730, 75] width 42 height 21
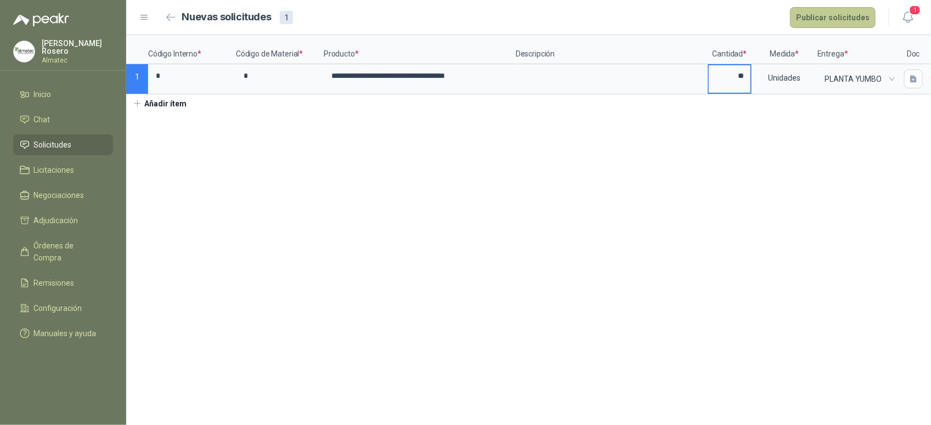
type input "**"
click at [840, 18] on button "Publicar solicitudes" at bounding box center [833, 17] width 86 height 21
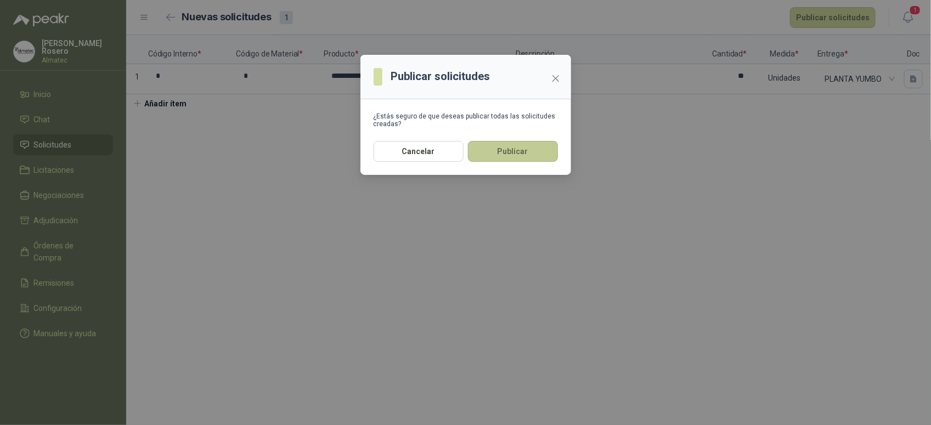
click at [520, 155] on button "Publicar" at bounding box center [513, 151] width 90 height 21
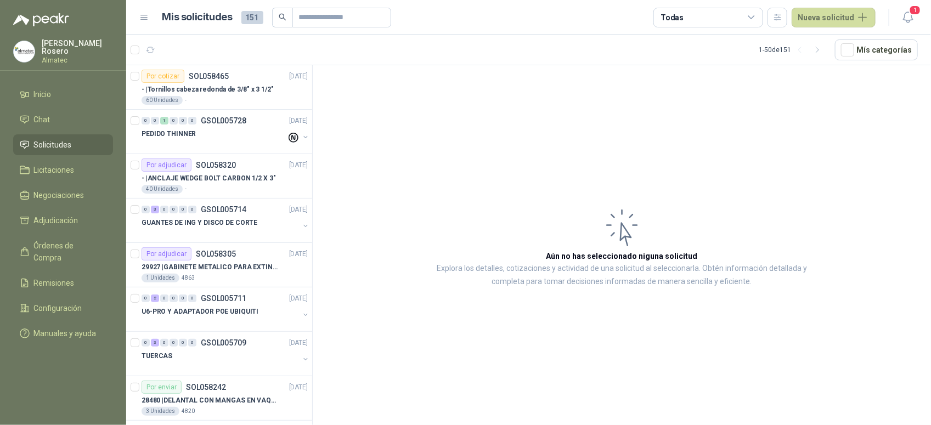
click at [851, 281] on article "Aún no has seleccionado niguna solicitud Explora los detalles, cotizaciones y a…" at bounding box center [622, 247] width 618 height 364
click at [188, 311] on p "U6-PRO Y ADAPTADOR POE UBIQUITI" at bounding box center [200, 312] width 117 height 10
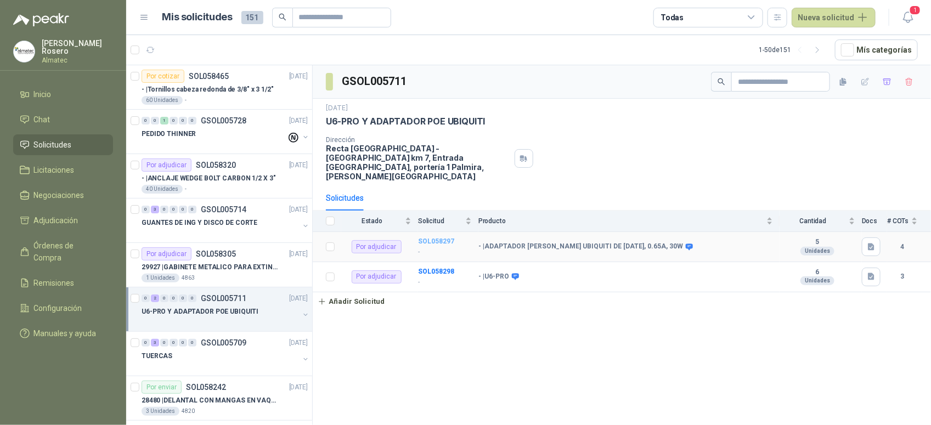
click at [432, 238] on b "SOL058297" at bounding box center [436, 242] width 36 height 8
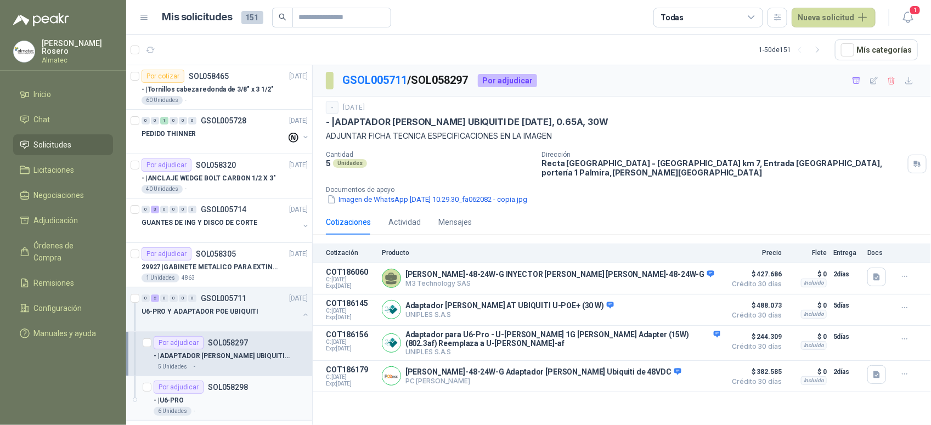
click at [235, 399] on div "- | U6-PRO" at bounding box center [231, 400] width 154 height 13
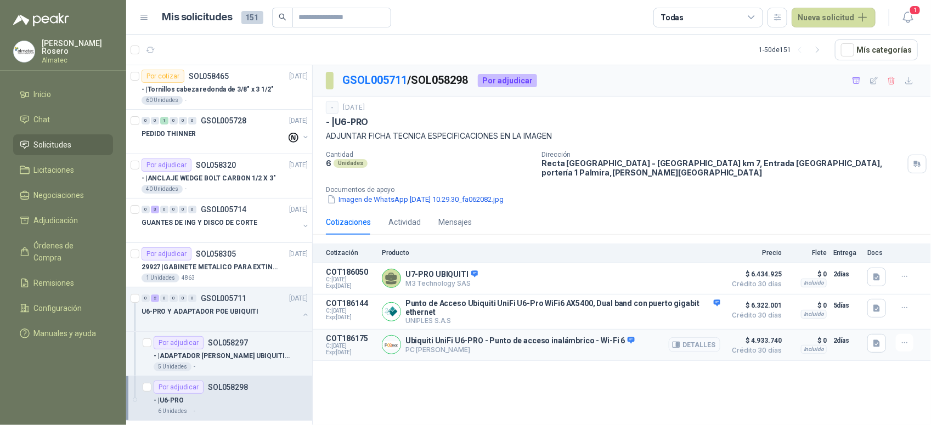
click at [693, 339] on button "Detalles" at bounding box center [695, 344] width 52 height 15
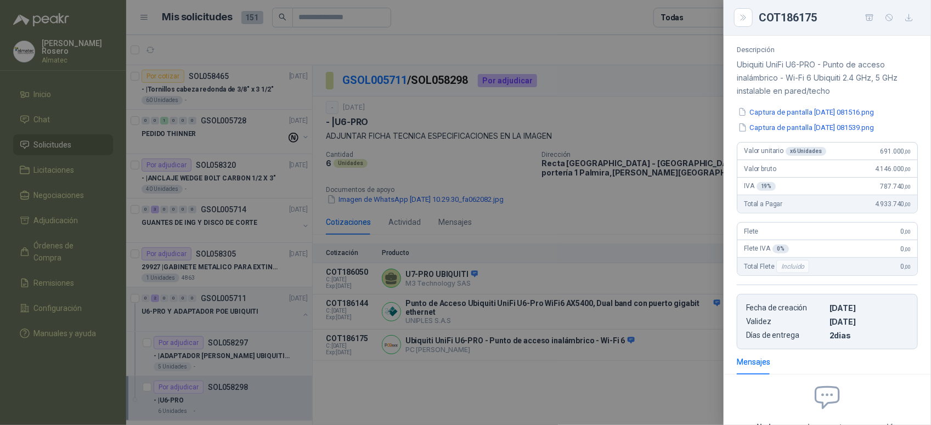
scroll to position [76, 0]
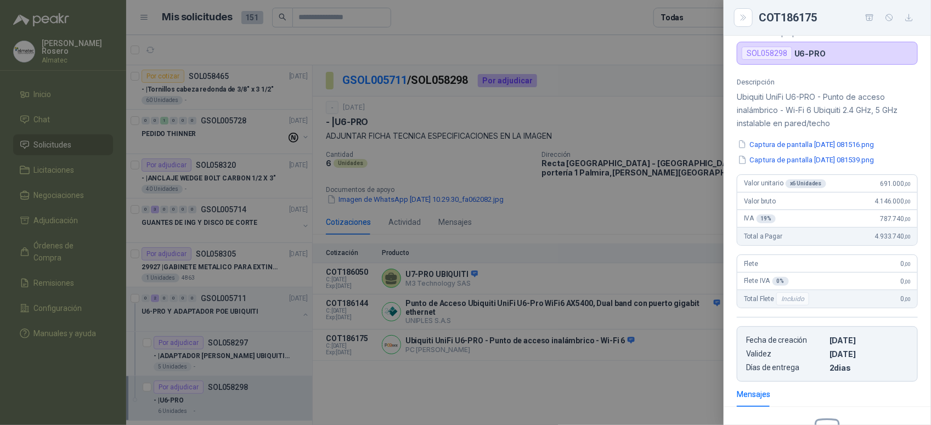
click at [652, 290] on div at bounding box center [465, 212] width 931 height 425
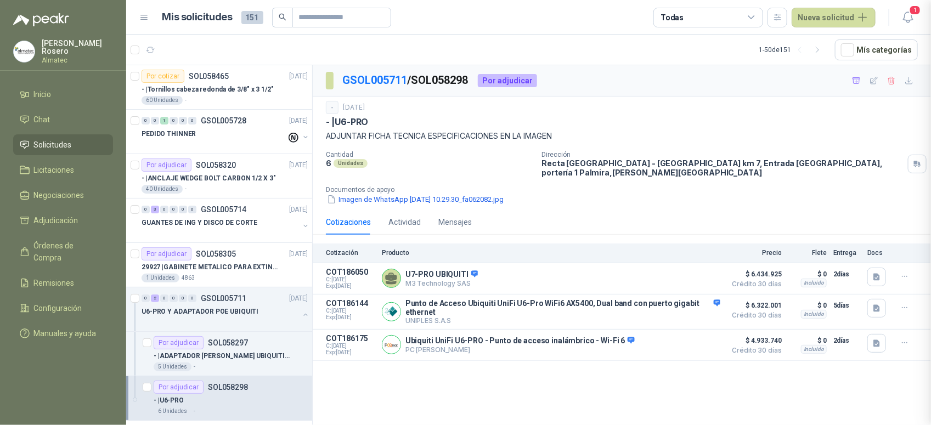
scroll to position [218, 0]
click at [695, 306] on button "Detalles" at bounding box center [695, 312] width 52 height 15
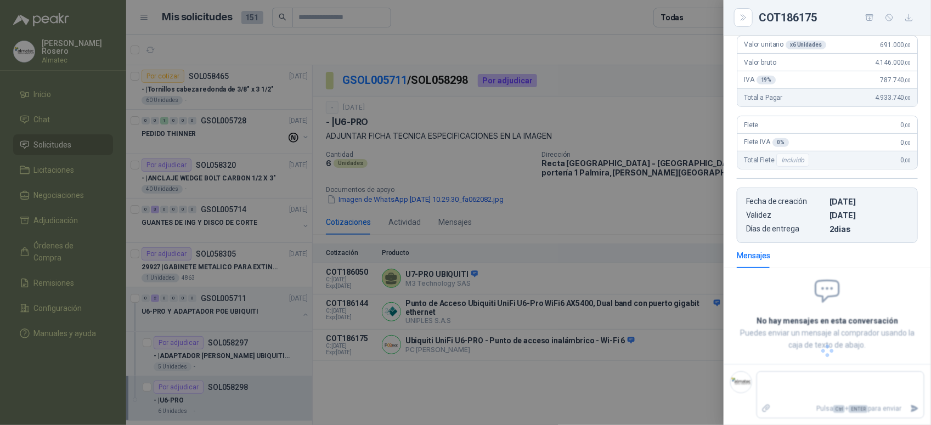
scroll to position [242, 0]
click at [660, 363] on div at bounding box center [465, 212] width 931 height 425
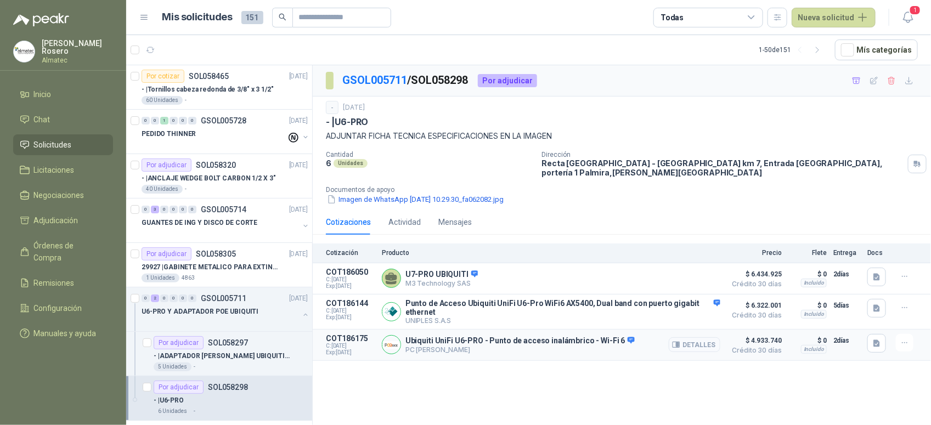
click at [703, 342] on button "Detalles" at bounding box center [695, 344] width 52 height 15
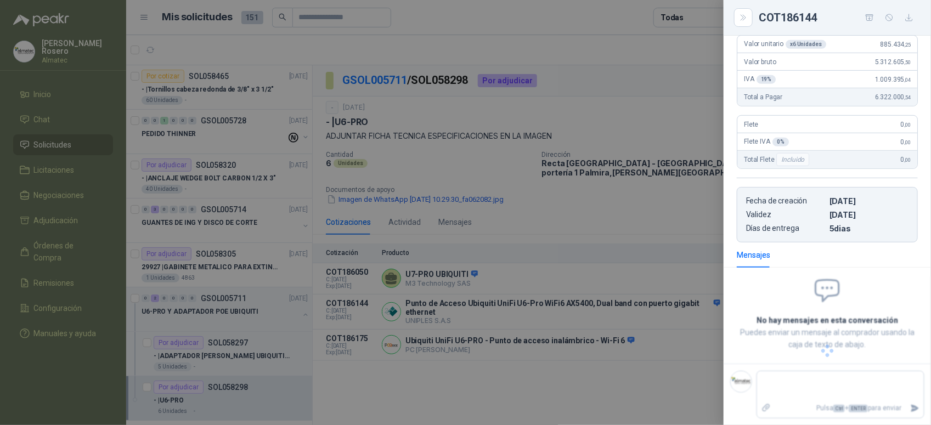
scroll to position [218, 0]
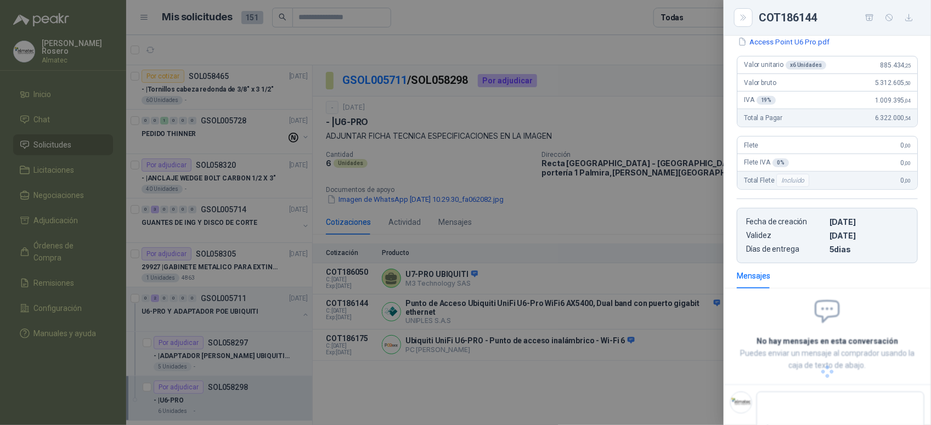
click at [667, 368] on div at bounding box center [465, 212] width 931 height 425
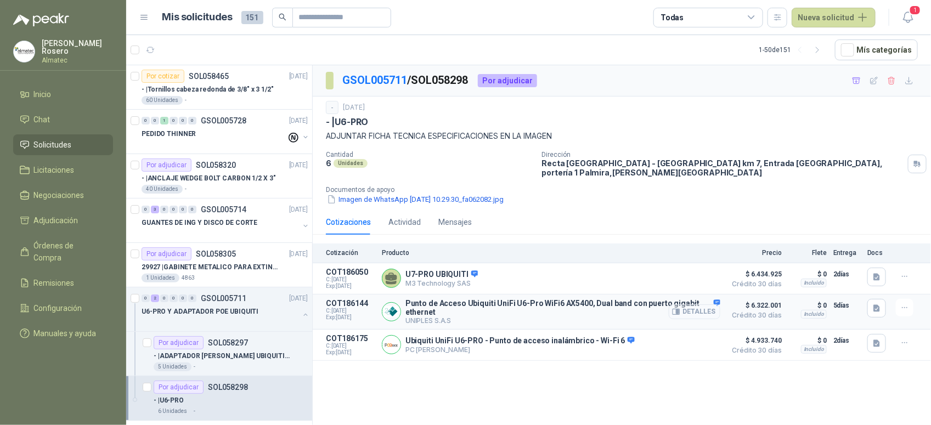
click at [700, 305] on button "Detalles" at bounding box center [695, 312] width 52 height 15
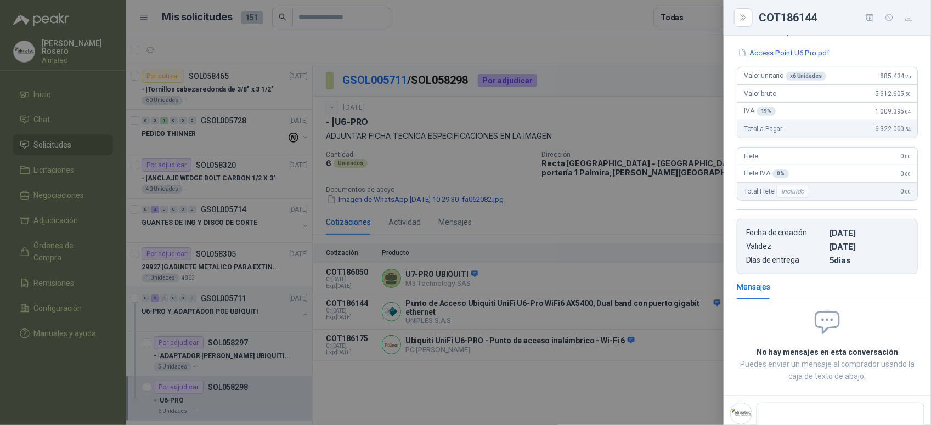
scroll to position [173, 0]
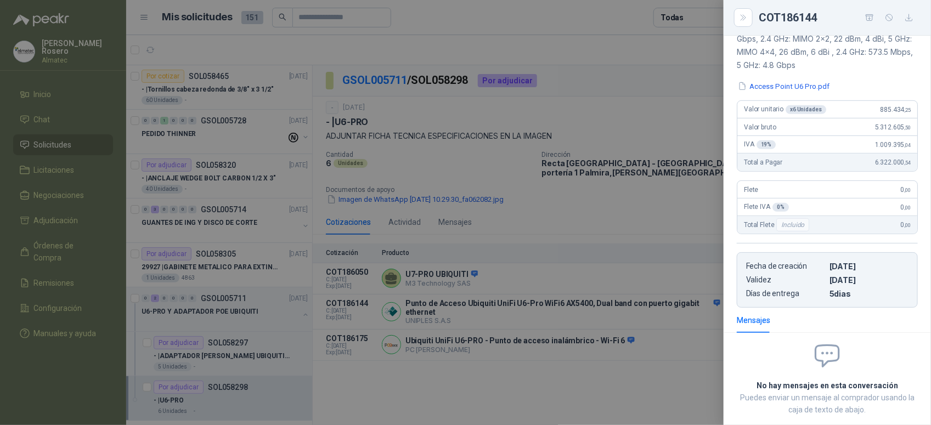
click at [701, 212] on div at bounding box center [465, 212] width 931 height 425
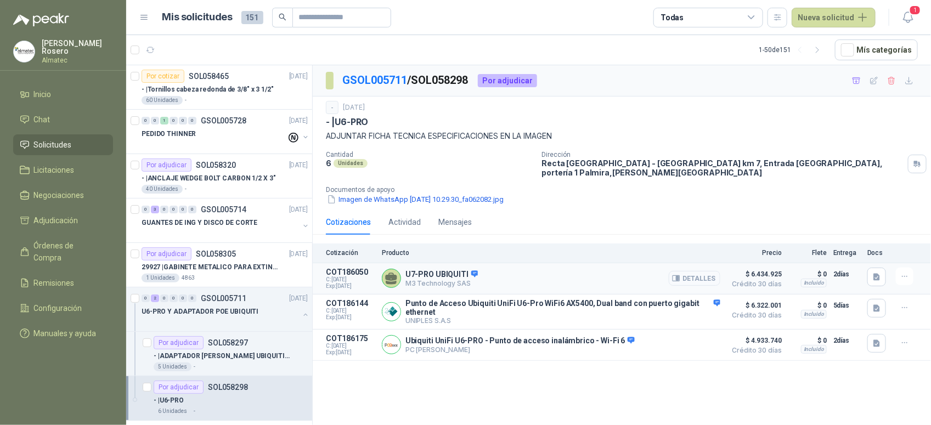
click at [704, 273] on button "Detalles" at bounding box center [695, 278] width 52 height 15
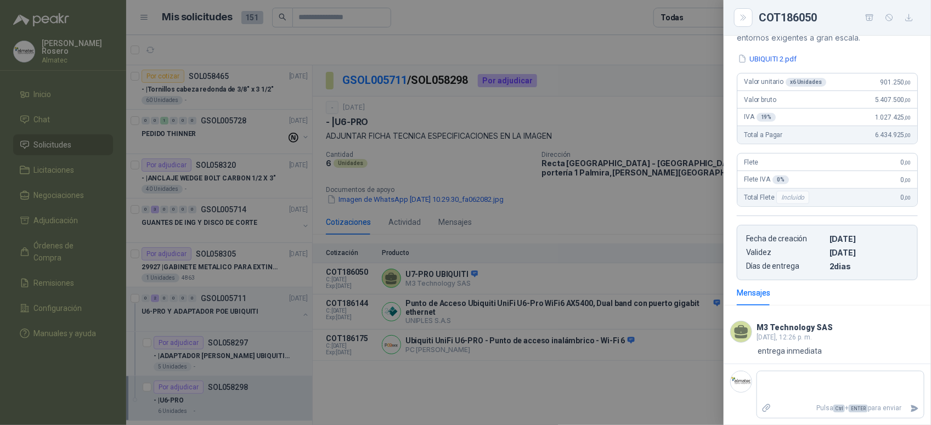
scroll to position [110, 0]
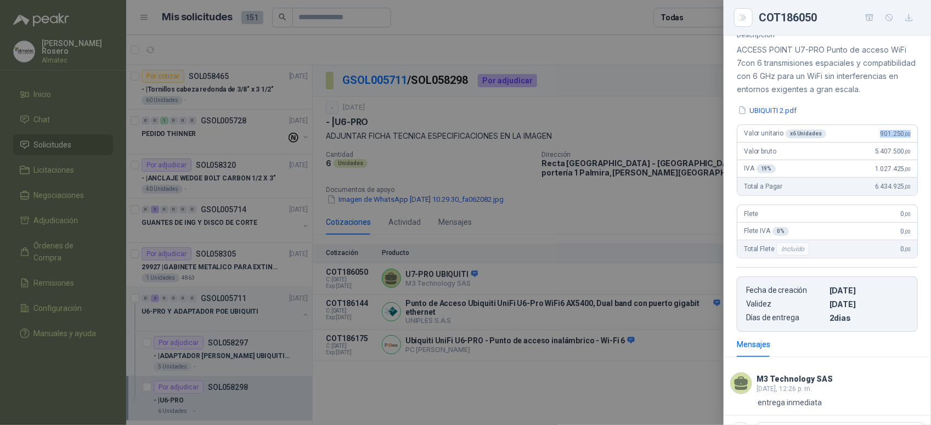
drag, startPoint x: 859, startPoint y: 147, endPoint x: 909, endPoint y: 144, distance: 50.0
click at [909, 144] on article "Valor unitario x 6 Unidades 901.250 ,00 Valor bruto 5.407.500 ,00 IVA 19 % 1.02…" at bounding box center [827, 160] width 181 height 71
click at [665, 204] on div at bounding box center [465, 212] width 931 height 425
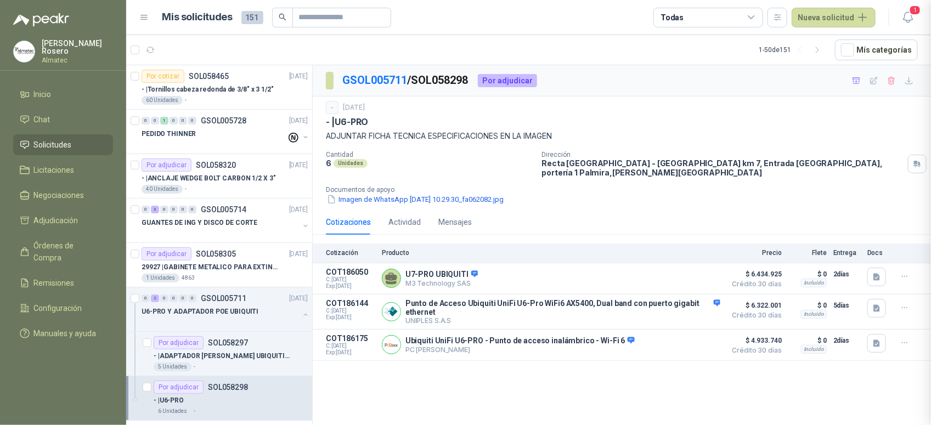
scroll to position [178, 0]
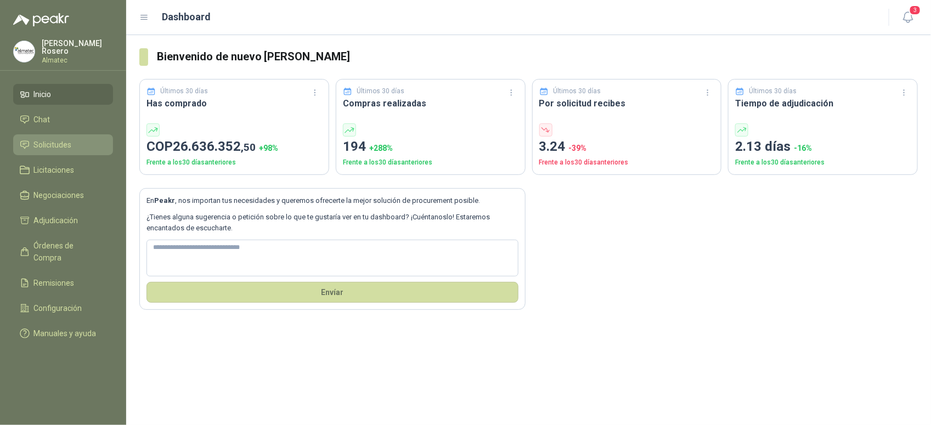
click at [75, 140] on li "Solicitudes" at bounding box center [63, 145] width 87 height 12
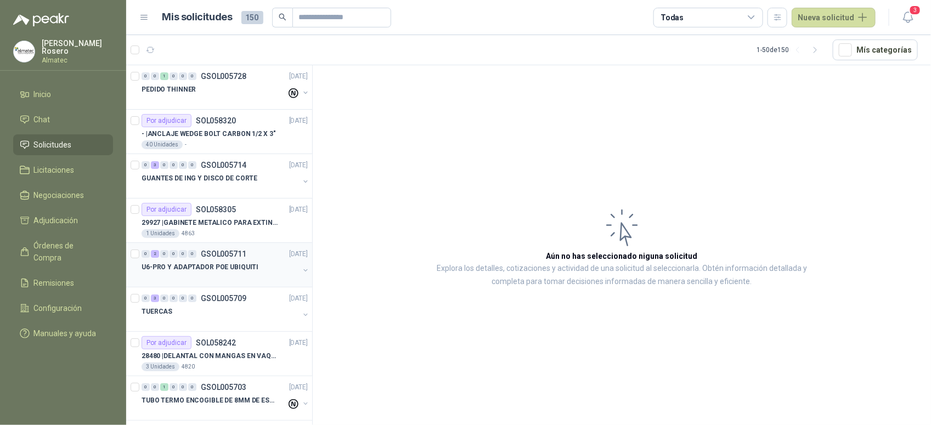
click at [139, 268] on div at bounding box center [136, 264] width 11 height 35
click at [301, 273] on button "button" at bounding box center [305, 270] width 9 height 9
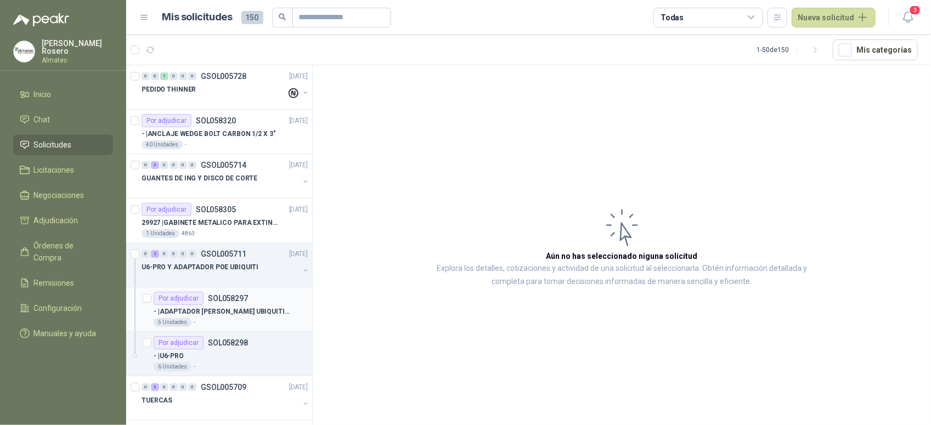
click at [245, 314] on p "- | ADAPTADOR POE UBIQUITI DE 48DC, 0.65A, 30W" at bounding box center [222, 312] width 137 height 10
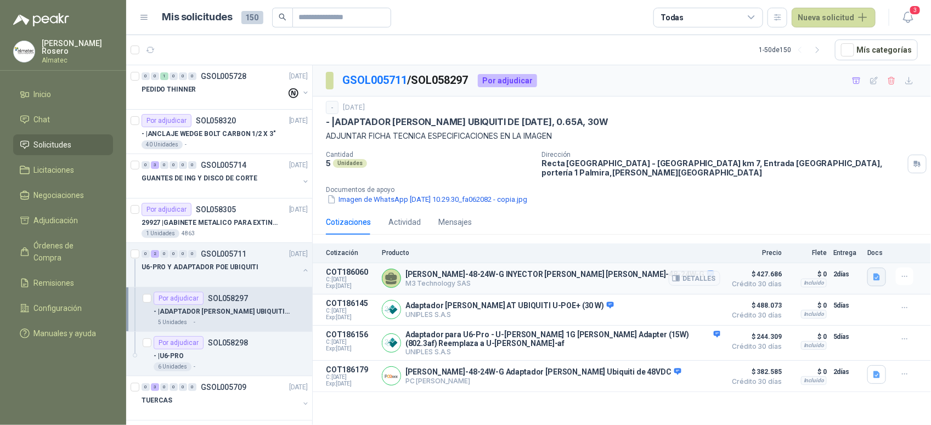
click at [878, 274] on icon "button" at bounding box center [876, 277] width 9 height 9
click at [860, 247] on button "ADAPTER.pdf" at bounding box center [849, 246] width 59 height 12
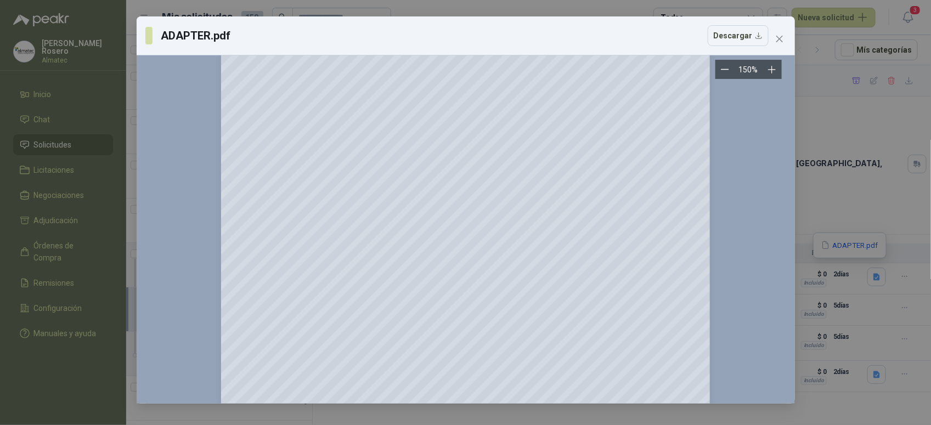
scroll to position [206, 0]
click at [784, 35] on span "Close" at bounding box center [780, 39] width 18 height 9
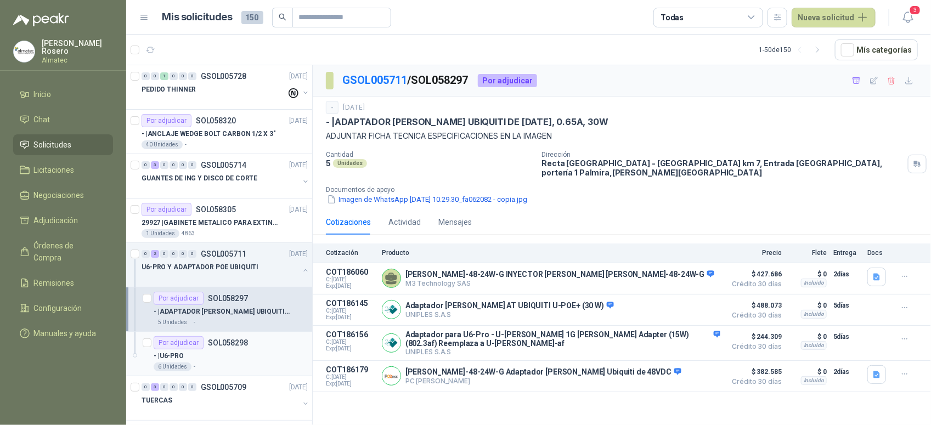
click at [240, 360] on div "- | U6-PRO" at bounding box center [231, 356] width 154 height 13
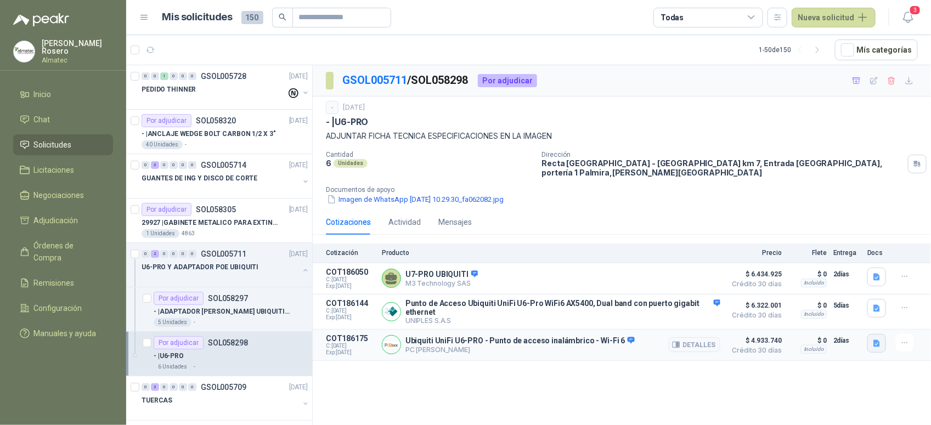
click at [874, 339] on icon "button" at bounding box center [876, 343] width 9 height 9
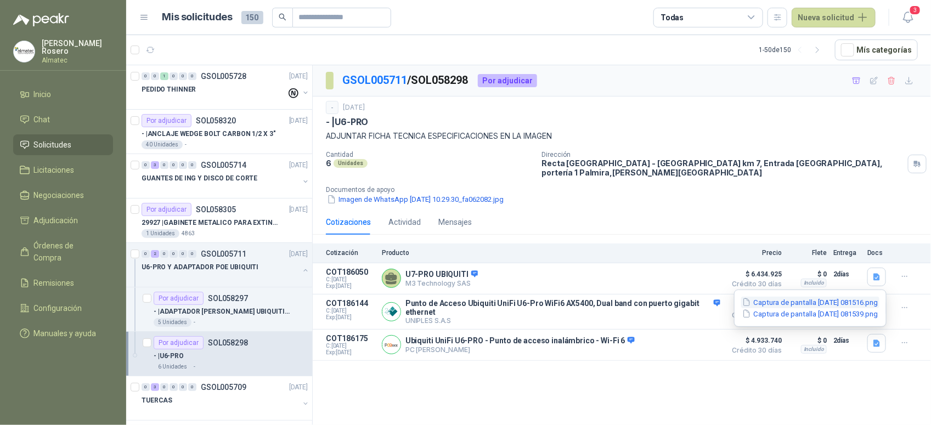
click at [800, 303] on button "Captura de pantalla [DATE] 081516.png" at bounding box center [810, 303] width 138 height 12
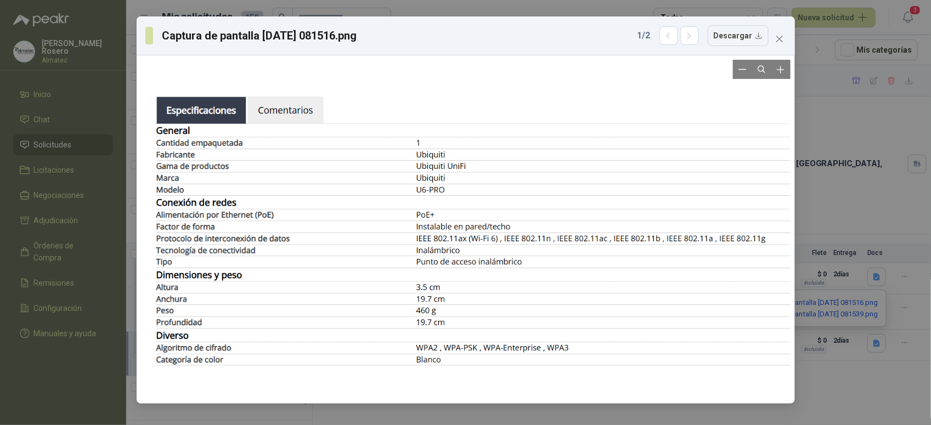
click at [336, 193] on div at bounding box center [466, 230] width 650 height 340
click at [845, 194] on div "Captura de pantalla 2025-10-02 081516.png 1 / 2 Descargar" at bounding box center [465, 212] width 931 height 425
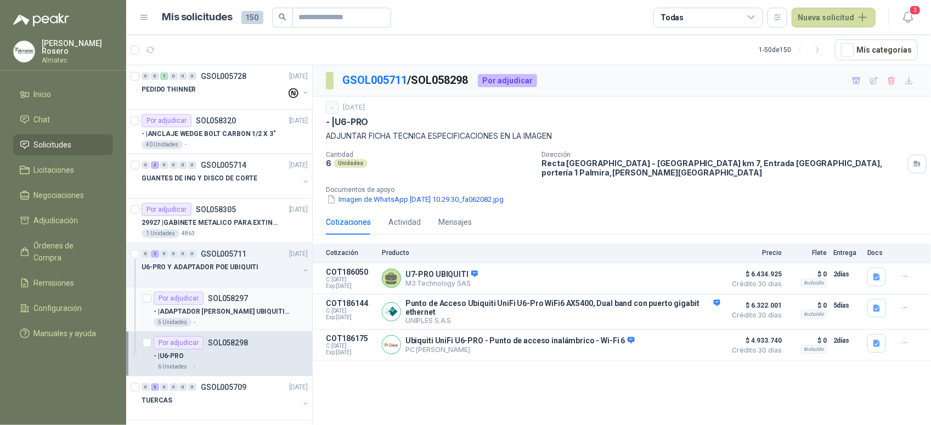
click at [228, 308] on p "- | ADAPTADOR POE UBIQUITI DE 48DC, 0.65A, 30W" at bounding box center [222, 312] width 137 height 10
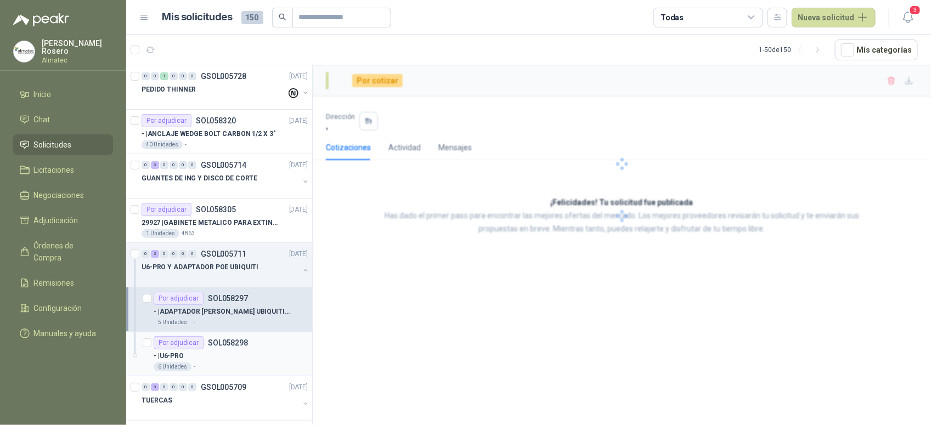
click at [232, 344] on p "SOL058298" at bounding box center [228, 343] width 40 height 8
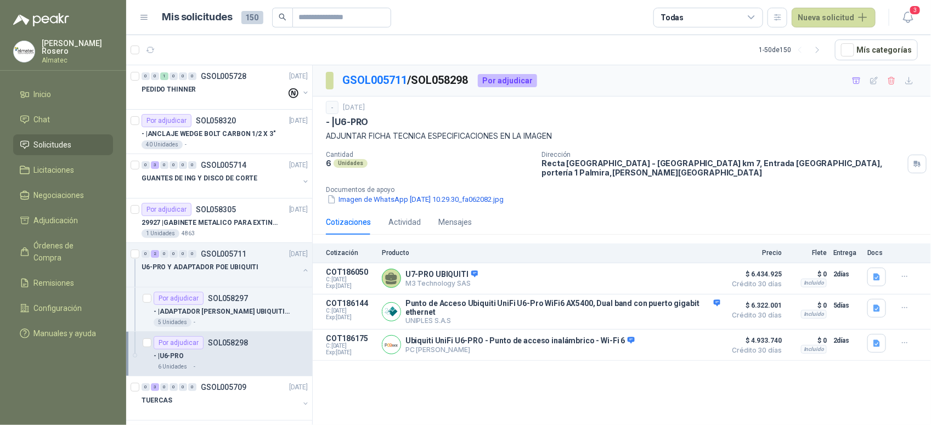
click at [898, 210] on div "Cotizaciones Actividad Mensajes" at bounding box center [622, 222] width 592 height 25
click at [496, 407] on div "GSOL005711 / SOL058298 Por adjudicar - 1 oct, 2025 - | U6-PRO ADJUNTAR FICHA TE…" at bounding box center [622, 247] width 618 height 364
click at [229, 268] on p "U6-PRO Y ADAPTADOR POE UBIQUITI" at bounding box center [200, 267] width 117 height 10
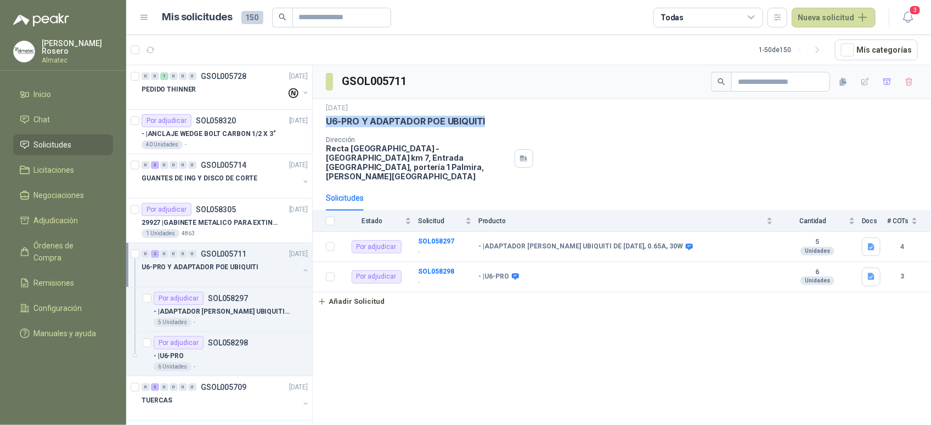
drag, startPoint x: 486, startPoint y: 122, endPoint x: 328, endPoint y: 127, distance: 157.6
click at [328, 127] on div "U6-PRO Y ADAPTADOR POE UBIQUITI" at bounding box center [622, 122] width 592 height 12
copy p "U6-PRO Y ADAPTADOR POE UBIQUITI"
drag, startPoint x: 931, startPoint y: 358, endPoint x: 918, endPoint y: 357, distance: 12.7
click at [931, 358] on html "Valentina Rosero Almatec Inicio Chat Solicitudes Licitaciones Negociaciones Adj…" at bounding box center [465, 212] width 931 height 425
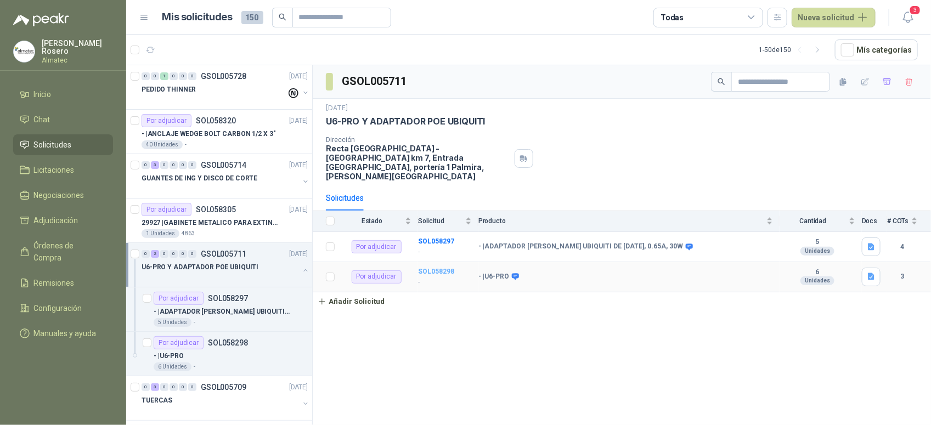
click at [432, 268] on b "SOL058298" at bounding box center [436, 272] width 36 height 8
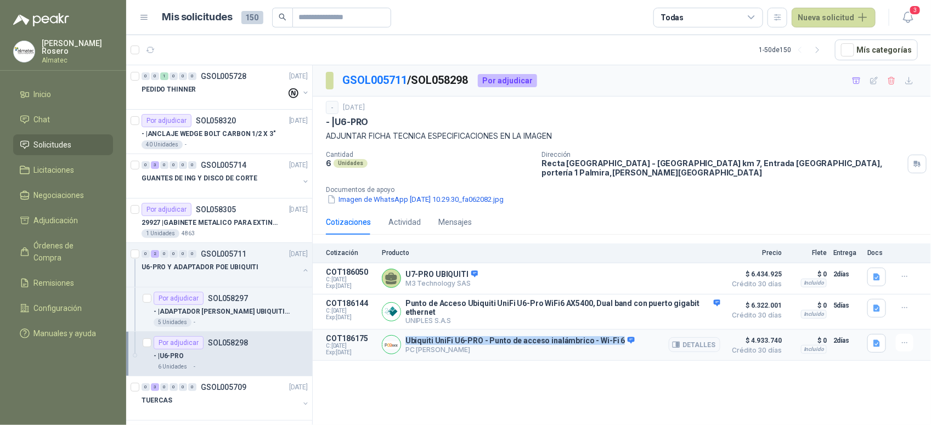
drag, startPoint x: 407, startPoint y: 335, endPoint x: 612, endPoint y: 335, distance: 205.8
click at [612, 336] on p "Ubiquiti UniFi U6-PRO - Punto de acceso inalámbrico - Wi-Fi 6" at bounding box center [520, 341] width 229 height 10
copy p "Ubiquiti UniFi U6-PRO - Punto de acceso inalámbrico - Wi-Fi 6"
click at [685, 338] on button "Detalles" at bounding box center [695, 344] width 52 height 15
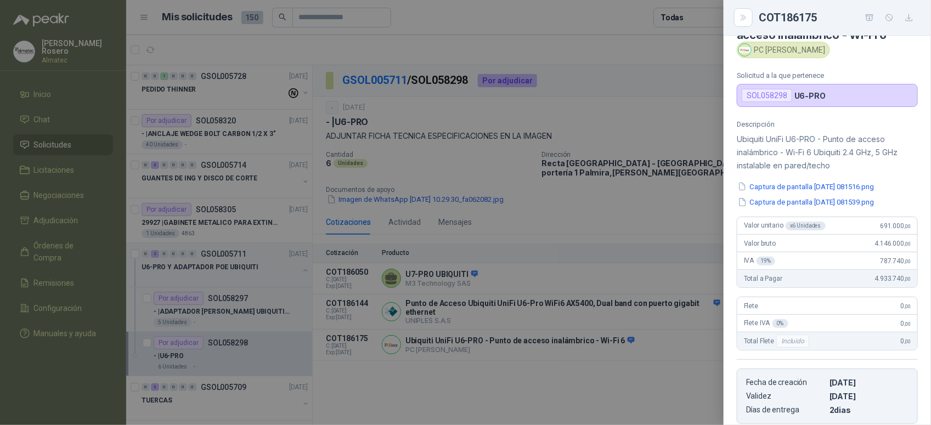
scroll to position [7, 0]
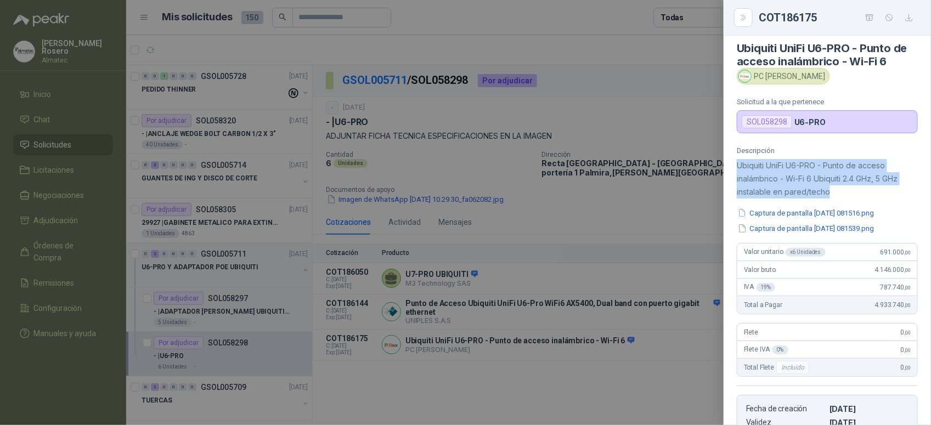
drag, startPoint x: 837, startPoint y: 196, endPoint x: 725, endPoint y: 166, distance: 116.5
click at [725, 166] on div "Descripción Ubiquiti UniFi U6-PRO - Punto de acceso inalámbrico - Wi-Fi 6 Ubiqu…" at bounding box center [827, 299] width 207 height 304
copy p "Ubiquiti UniFi U6-PRO - Punto de acceso inalámbrico - Wi-Fi 6 Ubiquiti 2.4 GHz,…"
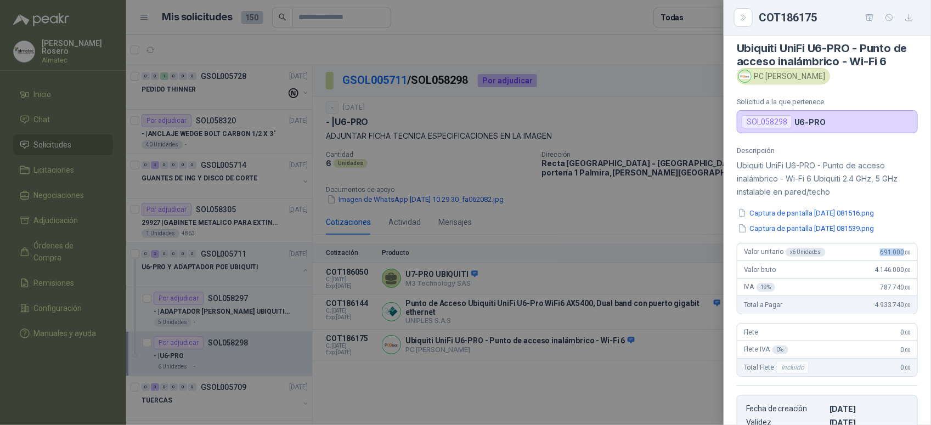
drag, startPoint x: 871, startPoint y: 251, endPoint x: 895, endPoint y: 259, distance: 25.5
click at [895, 259] on div "Valor unitario x 6 Unidades 691.000 ,00" at bounding box center [827, 253] width 180 height 18
copy span "691.000"
click at [405, 374] on div at bounding box center [465, 212] width 931 height 425
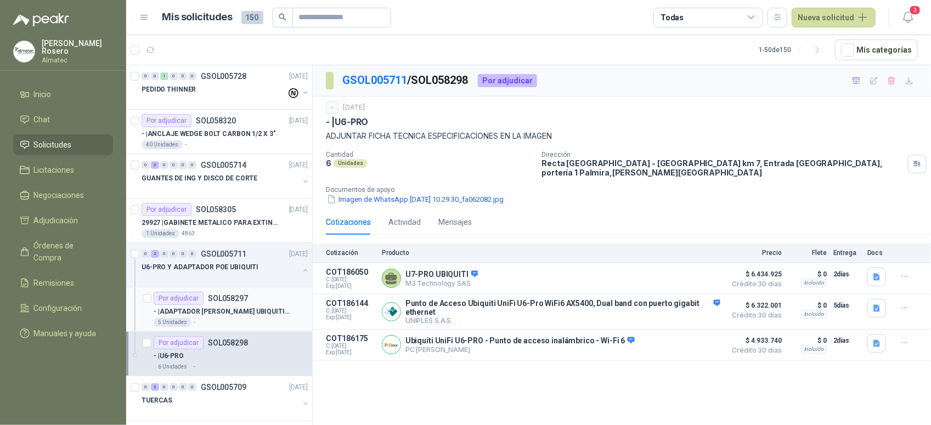
click at [240, 318] on div "- | ADAPTADOR POE UBIQUITI DE 48DC, 0.65A, 30W" at bounding box center [231, 311] width 154 height 13
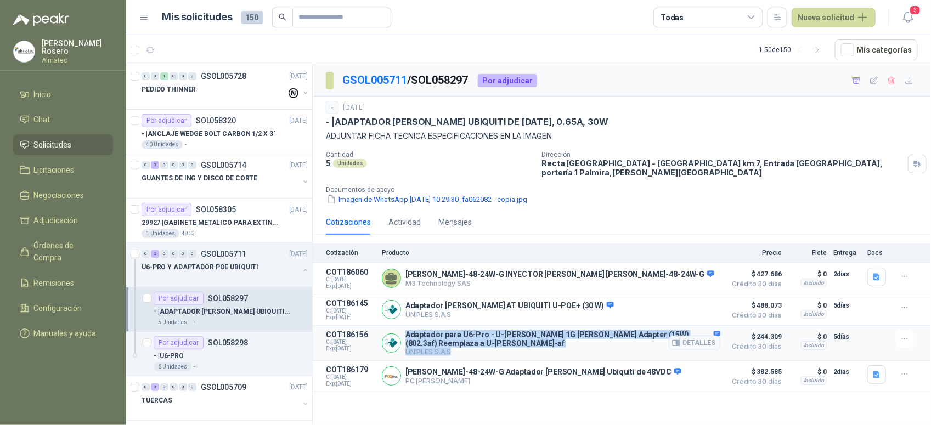
drag, startPoint x: 405, startPoint y: 330, endPoint x: 700, endPoint y: 327, distance: 295.2
click at [700, 330] on div "Adaptador para U6-Pro - U-POE 1G PoE Adapter (15W) (802.3af) Reemplaza a U-POE-…" at bounding box center [563, 343] width 315 height 26
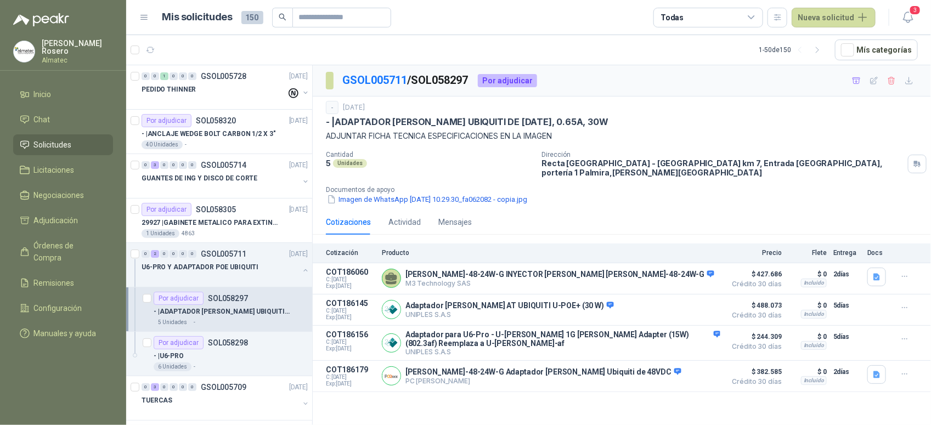
click at [651, 419] on div "GSOL005711 / SOL058297 Por adjudicar - 1 oct, 2025 - | ADAPTADOR POE UBIQUITI D…" at bounding box center [622, 247] width 618 height 364
drag, startPoint x: 571, startPoint y: 363, endPoint x: 430, endPoint y: 357, distance: 141.2
click at [430, 365] on div "POE-48-24W-G Adaptador PoE Ubiquiti de 48VDC PC QUICK Detalles" at bounding box center [551, 376] width 339 height 22
click at [719, 372] on button "Detalles" at bounding box center [695, 376] width 52 height 15
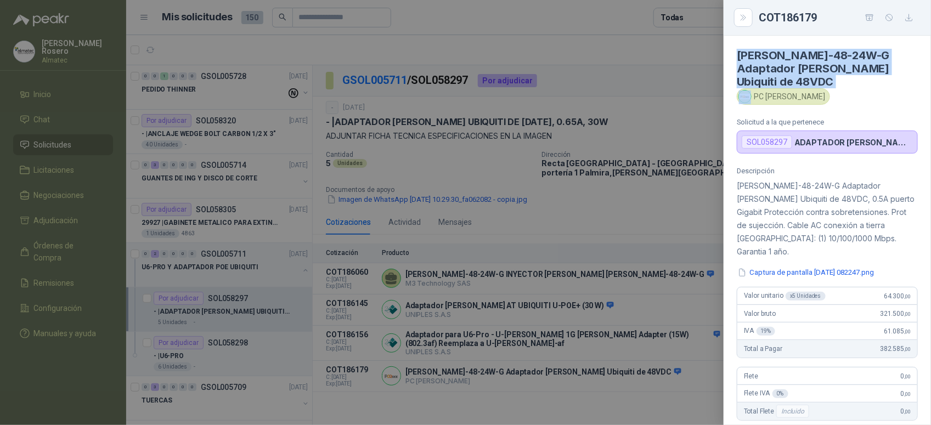
drag, startPoint x: 737, startPoint y: 55, endPoint x: 843, endPoint y: 76, distance: 107.9
click at [843, 76] on div "POE-48-24W-G Adaptador PoE Ubiquiti de 48VDC PC QUICK" at bounding box center [827, 77] width 181 height 56
copy h4 "[PERSON_NAME]-48-24W-G Adaptador [PERSON_NAME] Ubiquiti de 48VDC"
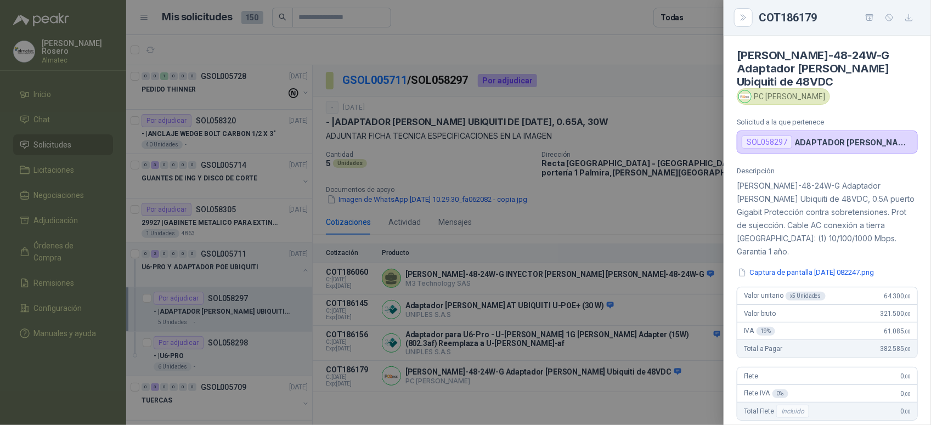
click at [818, 241] on div "Descripción POE-48-24W-G Adaptador PoE Ubiquiti de 48VDC, 0.5A puerto Gigabit P…" at bounding box center [827, 331] width 207 height 328
click at [816, 267] on button "Captura de pantalla [DATE] 082247.png" at bounding box center [806, 273] width 138 height 12
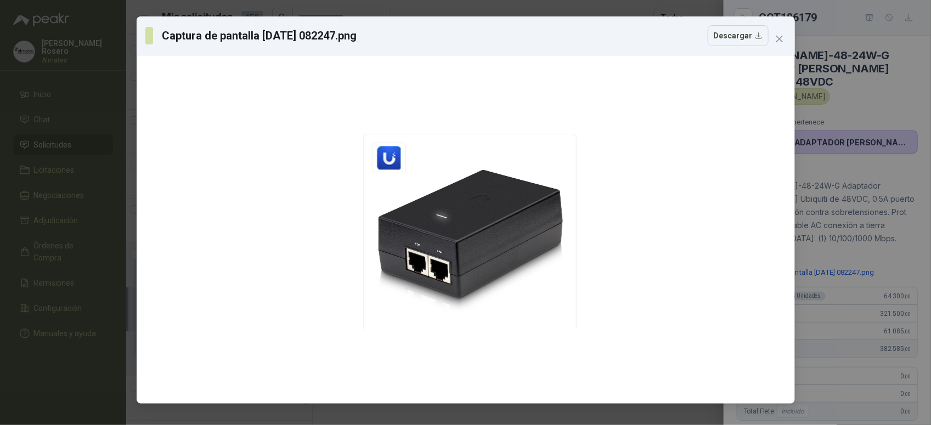
click at [829, 224] on div "Captura de pantalla [DATE] 082247.png Descargar" at bounding box center [465, 212] width 931 height 425
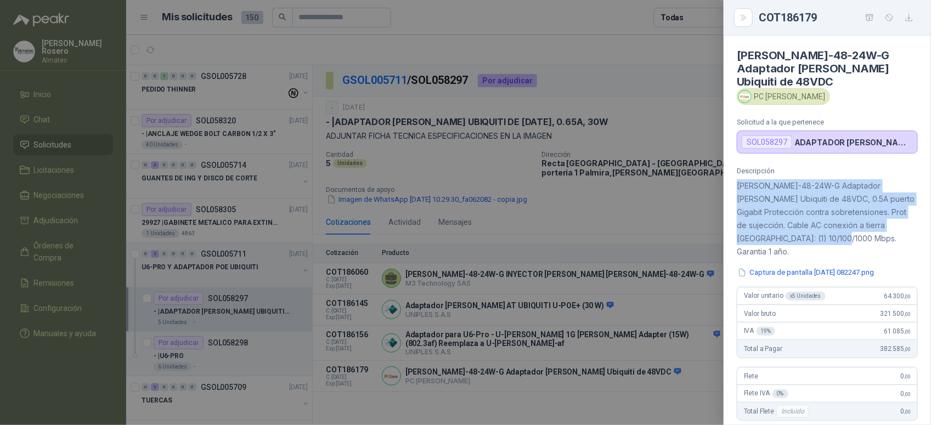
drag, startPoint x: 817, startPoint y: 228, endPoint x: 737, endPoint y: 174, distance: 95.7
click at [737, 179] on p "POE-48-24W-G Adaptador PoE Ubiquiti de 48VDC, 0.5A puerto Gigabit Protección co…" at bounding box center [827, 218] width 181 height 79
copy p "POE-48-24W-G Adaptador PoE Ubiquiti de 48VDC, 0.5A puerto Gigabit Protección co…"
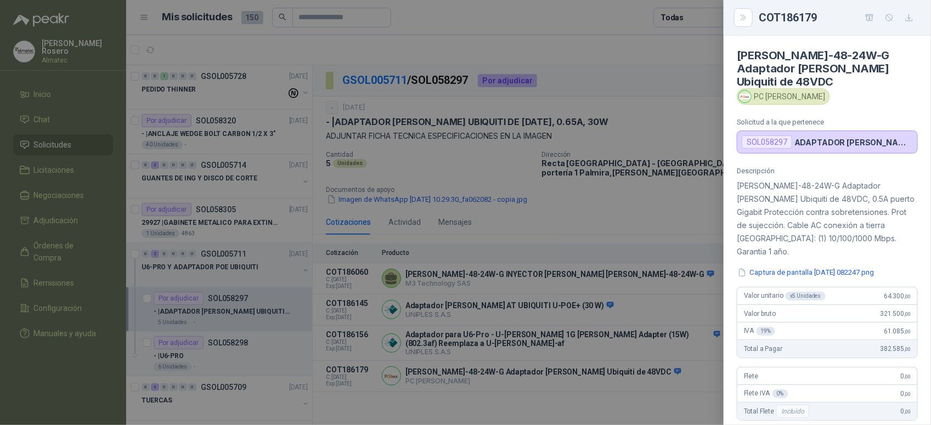
click at [643, 239] on div at bounding box center [465, 212] width 931 height 425
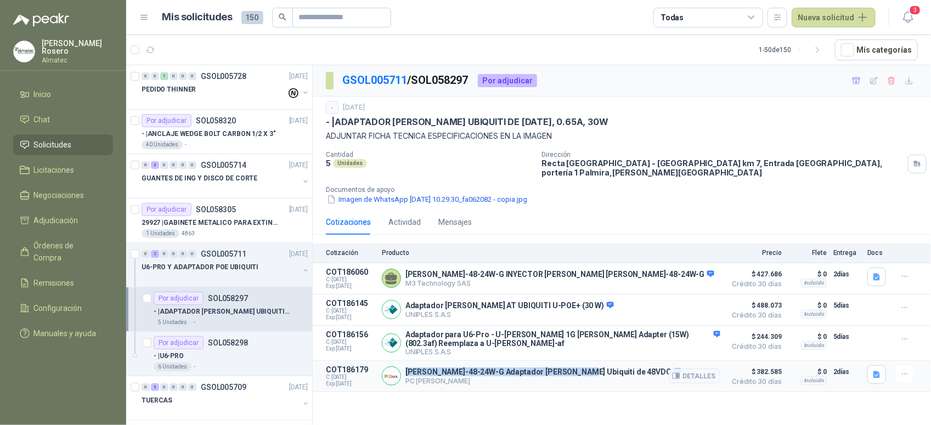
drag, startPoint x: 432, startPoint y: 363, endPoint x: 571, endPoint y: 368, distance: 138.9
click at [571, 368] on p "[PERSON_NAME]-48-24W-G Adaptador [PERSON_NAME] Ubiquiti de 48VDC" at bounding box center [544, 373] width 276 height 10
copy p "[PERSON_NAME]-48-24W-G Adaptador [PERSON_NAME] Ubiquiti de 48VDC"
click at [689, 369] on button "Detalles" at bounding box center [695, 376] width 52 height 15
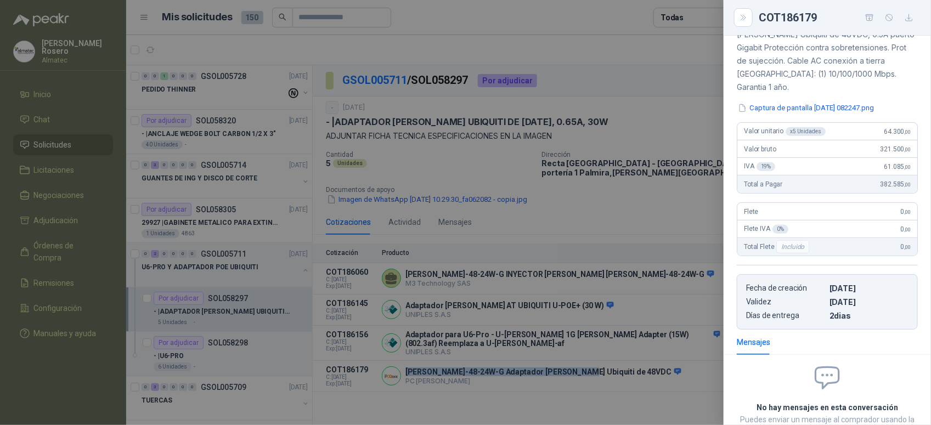
scroll to position [92, 0]
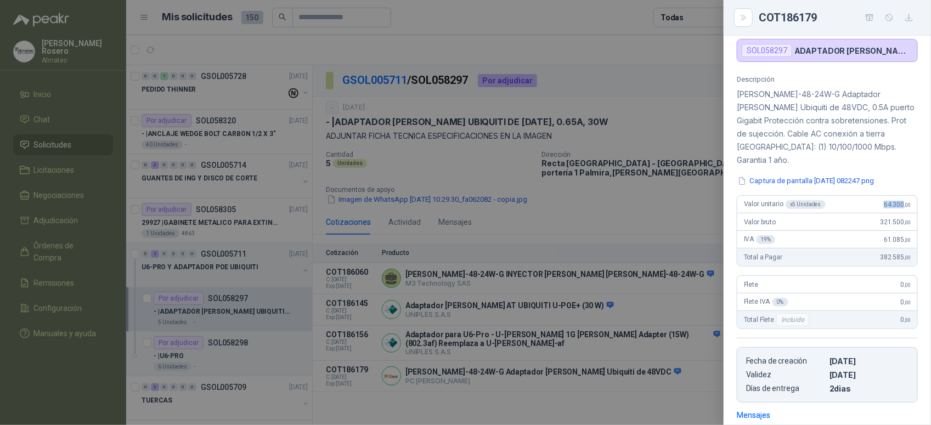
drag, startPoint x: 875, startPoint y: 179, endPoint x: 896, endPoint y: 182, distance: 20.4
click at [896, 196] on div "Valor unitario x 5 Unidades 64.300 ,00" at bounding box center [827, 205] width 180 height 18
copy span "64.300"
click at [831, 147] on div "Descripción POE-48-24W-G Adaptador PoE Ubiquiti de 48VDC, 0.5A puerto Gigabit P…" at bounding box center [827, 239] width 207 height 328
click at [829, 164] on div "Descripción POE-48-24W-G Adaptador PoE Ubiquiti de 48VDC, 0.5A puerto Gigabit P…" at bounding box center [827, 239] width 207 height 328
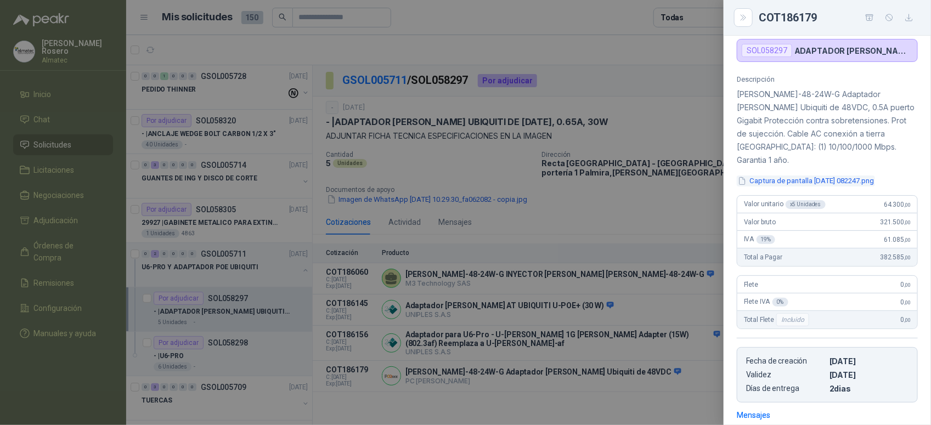
click at [829, 176] on button "Captura de pantalla [DATE] 082247.png" at bounding box center [806, 182] width 138 height 12
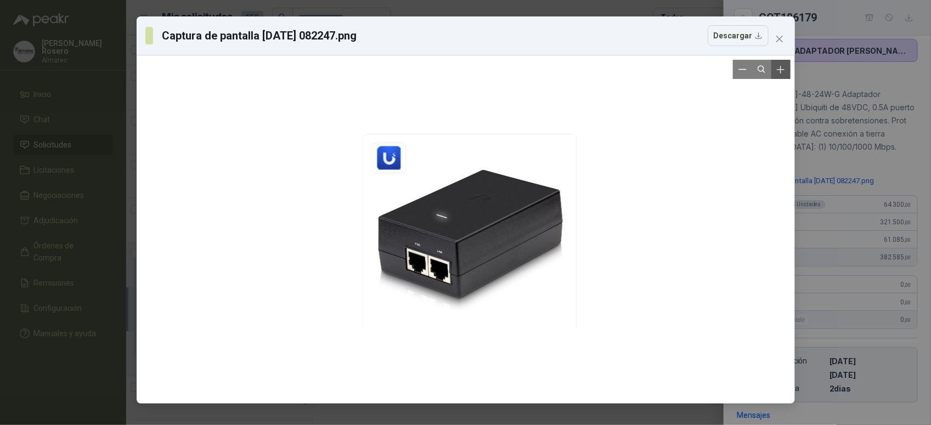
click at [782, 71] on icon "Zoom in" at bounding box center [780, 69] width 11 height 11
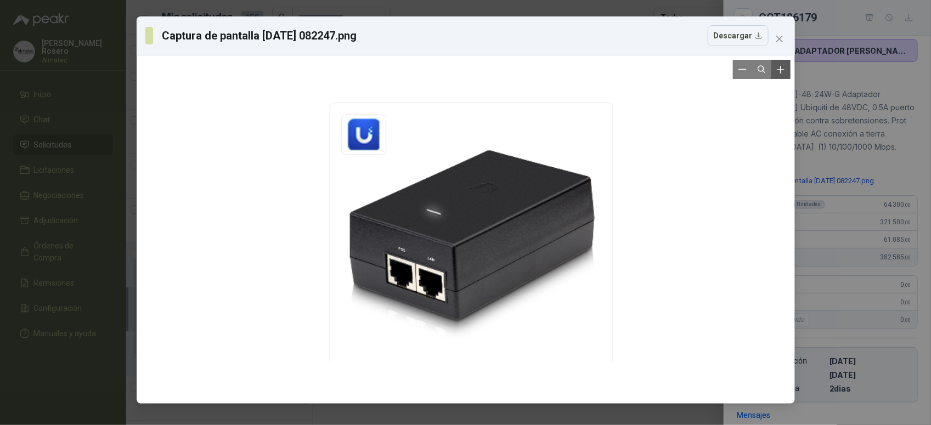
click at [782, 71] on icon "Zoom in" at bounding box center [780, 69] width 11 height 11
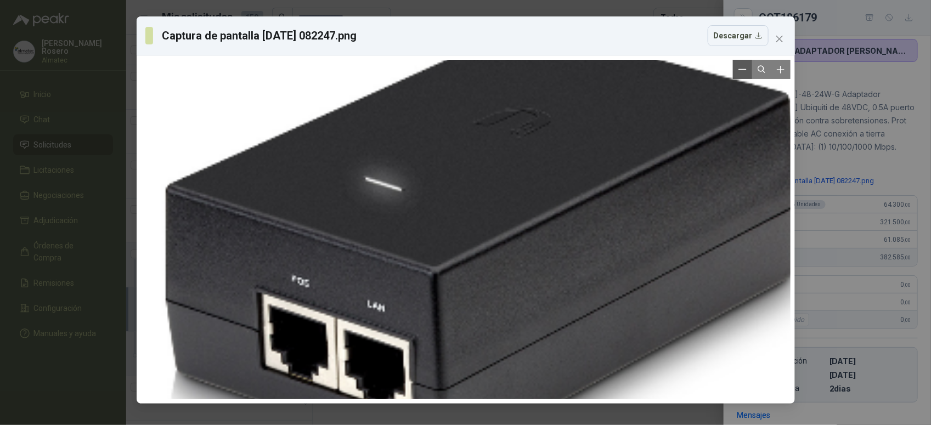
click at [742, 74] on icon "Zoom out" at bounding box center [743, 69] width 8 height 8
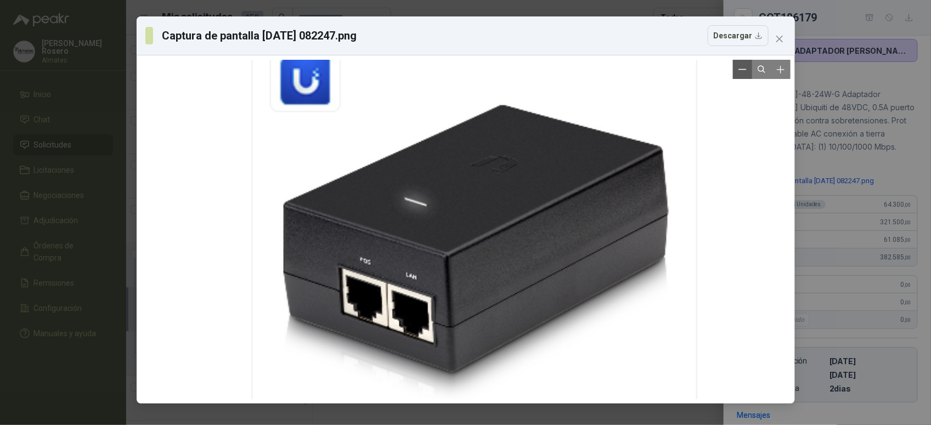
click at [746, 73] on icon "Zoom out" at bounding box center [743, 69] width 8 height 8
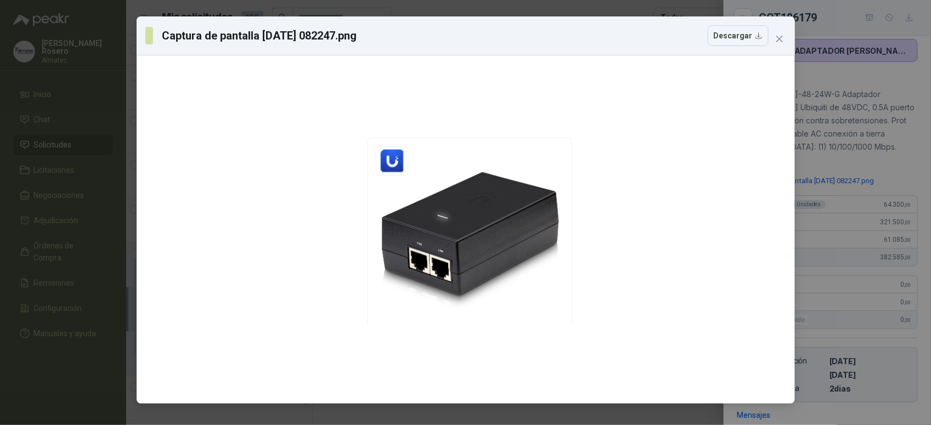
click at [860, 134] on div "Captura de pantalla [DATE] 082247.png Descargar" at bounding box center [465, 212] width 931 height 425
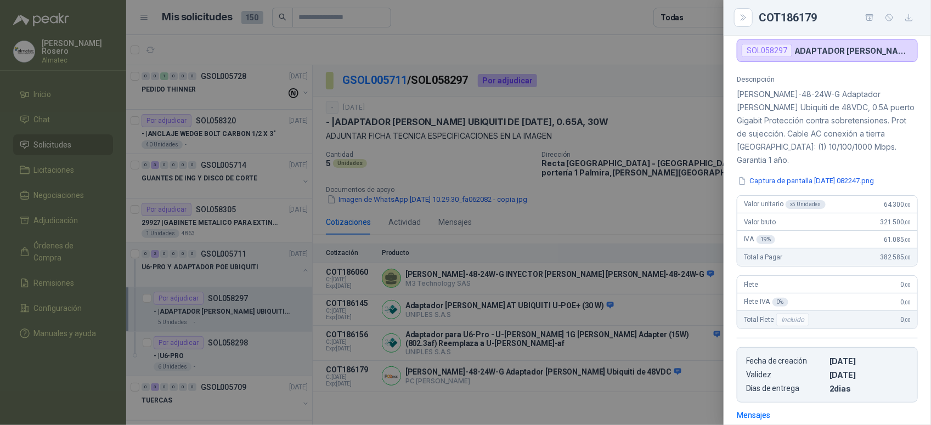
click at [668, 214] on div at bounding box center [465, 212] width 931 height 425
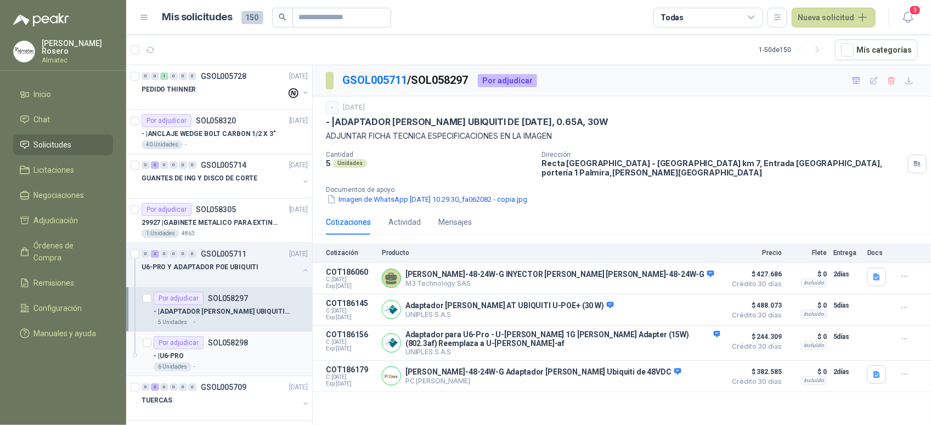
click at [254, 346] on div "Por adjudicar SOL058298" at bounding box center [231, 342] width 154 height 13
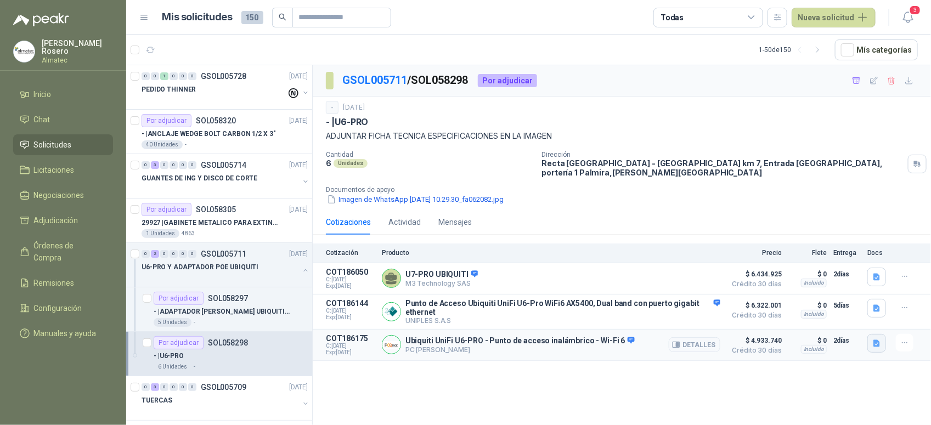
click at [882, 343] on button "button" at bounding box center [877, 343] width 19 height 19
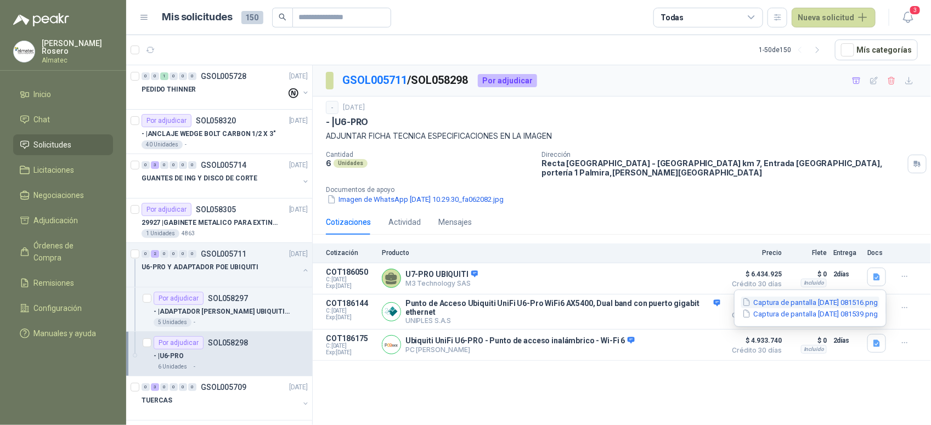
click at [826, 305] on button "Captura de pantalla [DATE] 081516.png" at bounding box center [810, 303] width 138 height 12
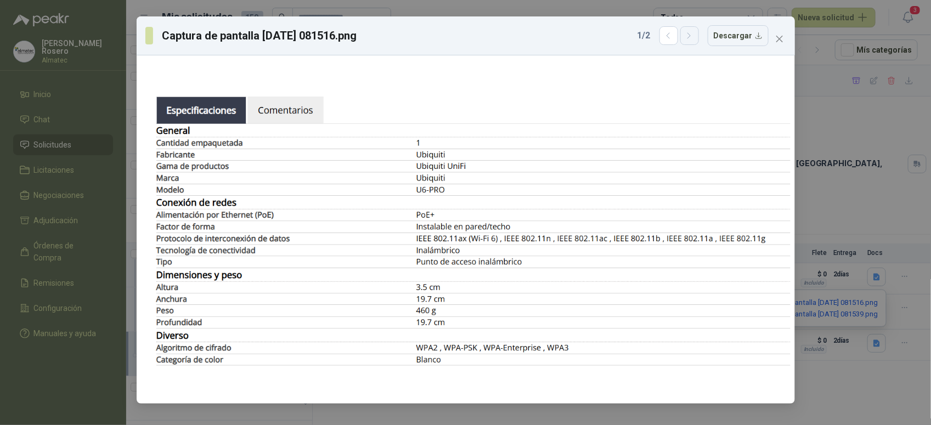
click at [692, 37] on icon "button" at bounding box center [689, 35] width 9 height 9
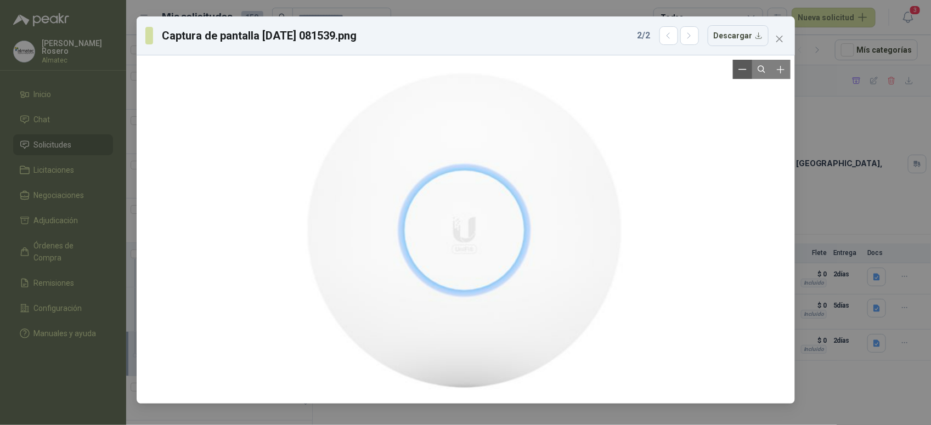
click at [745, 70] on icon "Zoom out" at bounding box center [743, 69] width 8 height 8
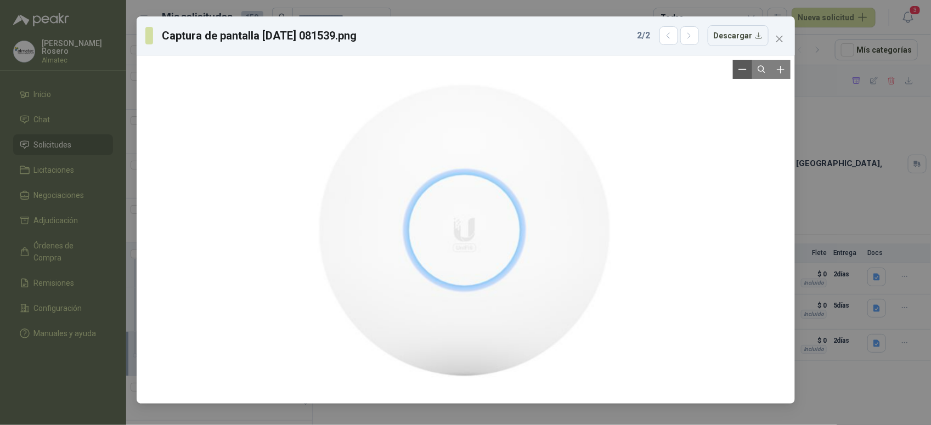
click at [745, 70] on icon "Zoom out" at bounding box center [743, 69] width 8 height 8
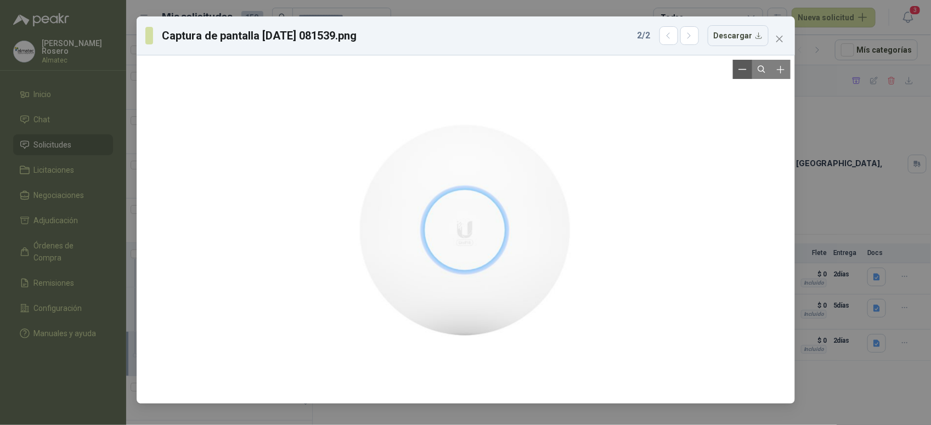
click at [745, 70] on icon "Zoom out" at bounding box center [743, 69] width 8 height 8
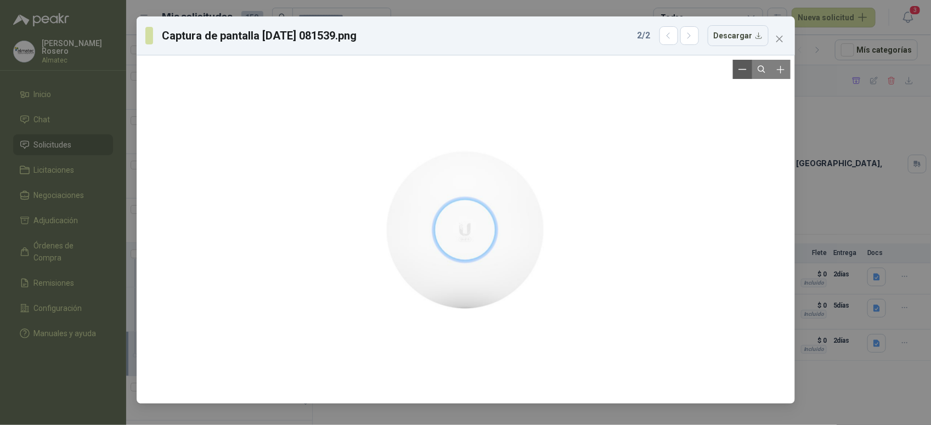
click at [745, 70] on icon "Zoom out" at bounding box center [743, 69] width 8 height 8
click at [768, 36] on button "Descargar" at bounding box center [738, 35] width 61 height 21
click at [879, 42] on div "Captura de pantalla 2025-10-02 081539.png 2 / 2 Descargar" at bounding box center [465, 212] width 931 height 425
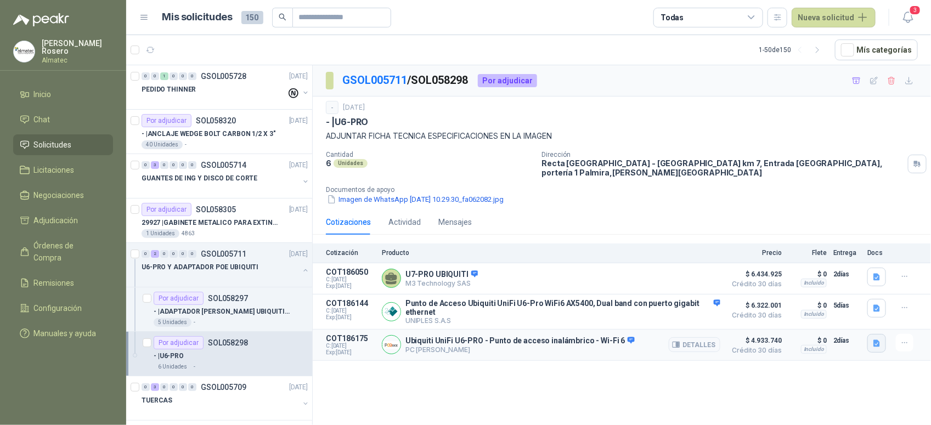
click at [870, 342] on button "button" at bounding box center [877, 343] width 19 height 19
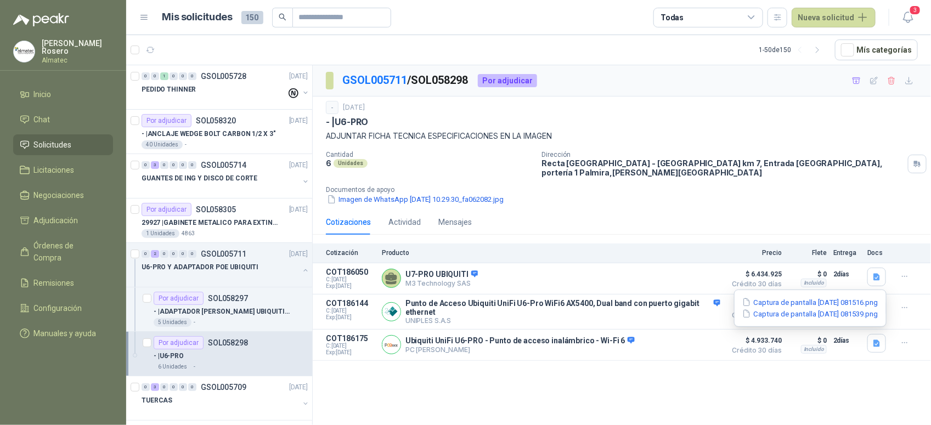
click at [816, 295] on div "Captura de pantalla 2025-10-02 081516.png Captura de pantalla 2025-10-02 081539…" at bounding box center [810, 308] width 153 height 37
click at [810, 303] on button "Captura de pantalla [DATE] 081516.png" at bounding box center [810, 303] width 138 height 12
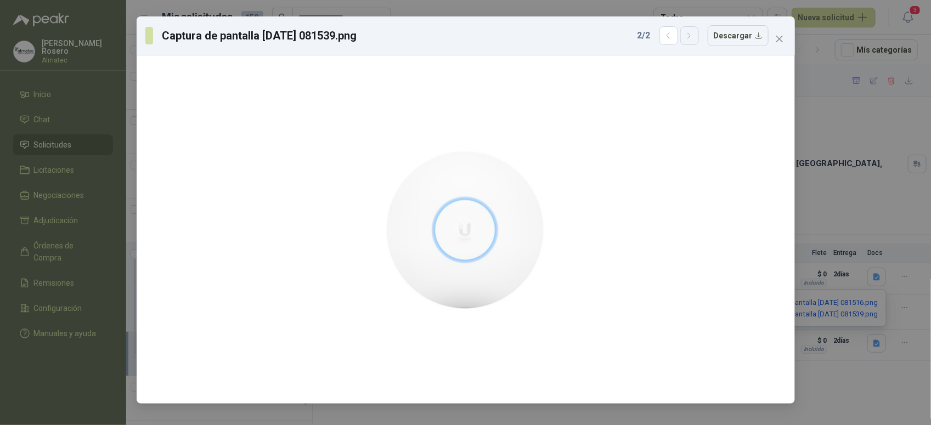
click at [691, 37] on icon "button" at bounding box center [689, 35] width 3 height 5
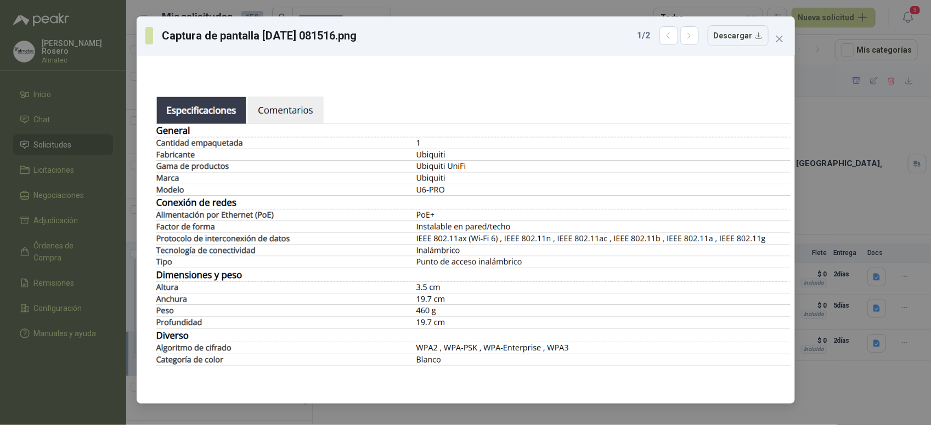
click at [866, 196] on div "Captura de pantalla 2025-10-02 081516.png 1 / 2 Descargar" at bounding box center [465, 212] width 931 height 425
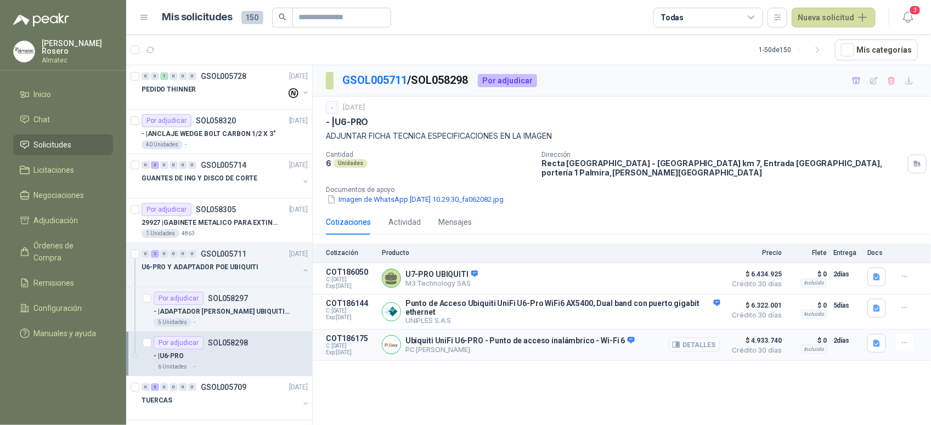
click at [676, 341] on icon "button" at bounding box center [676, 345] width 8 height 8
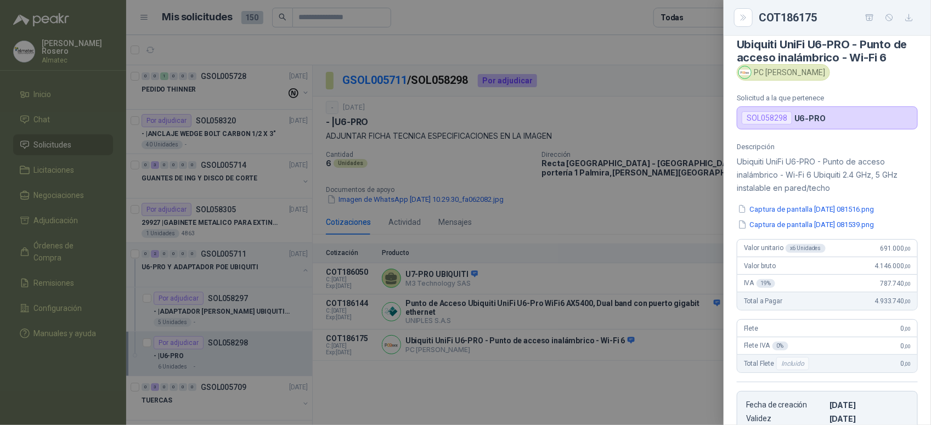
scroll to position [7, 0]
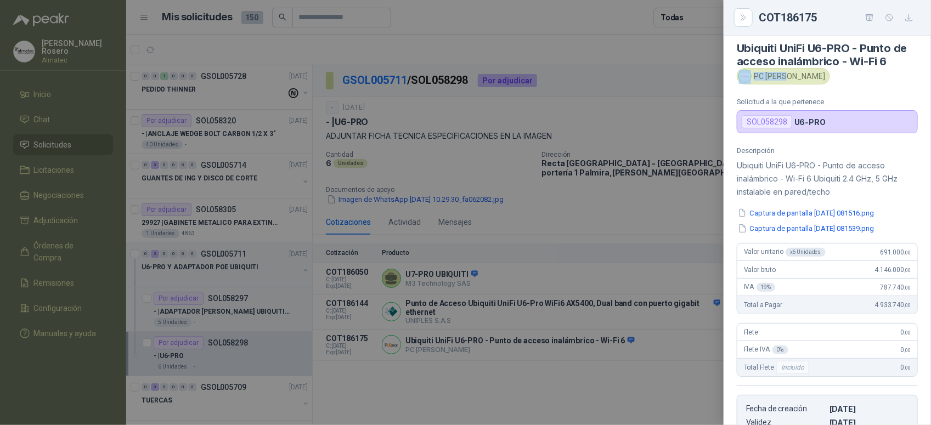
click at [786, 77] on div "PC [PERSON_NAME]" at bounding box center [783, 76] width 93 height 16
copy div "PC [PERSON_NAME]"
click at [624, 177] on div at bounding box center [465, 212] width 931 height 425
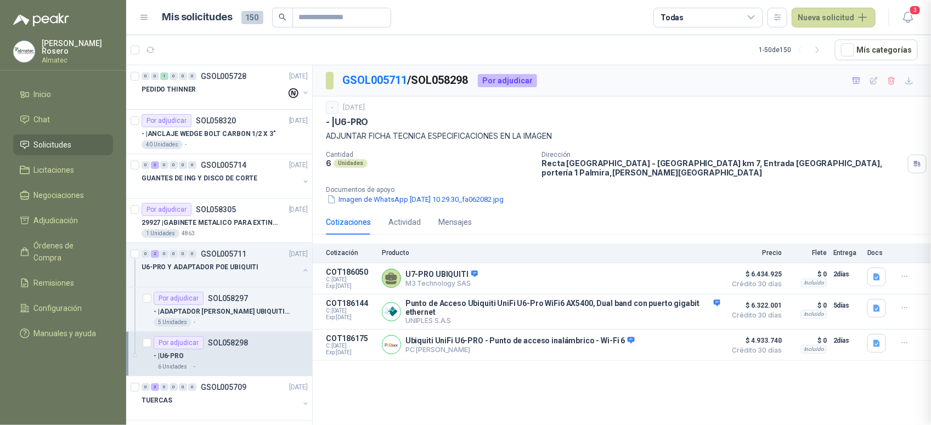
scroll to position [218, 0]
